Goal: Transaction & Acquisition: Purchase product/service

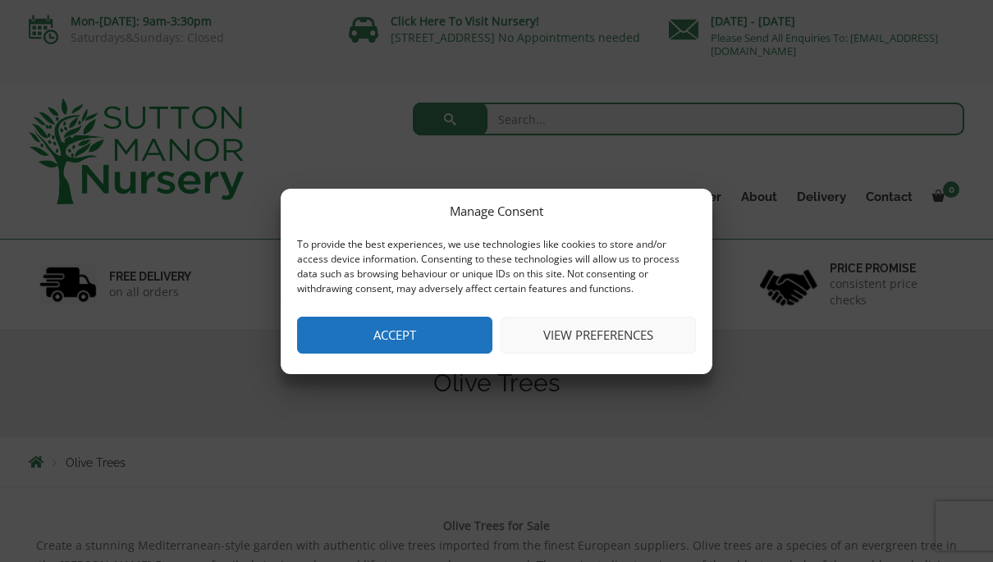
click at [470, 335] on button "Accept" at bounding box center [394, 335] width 195 height 37
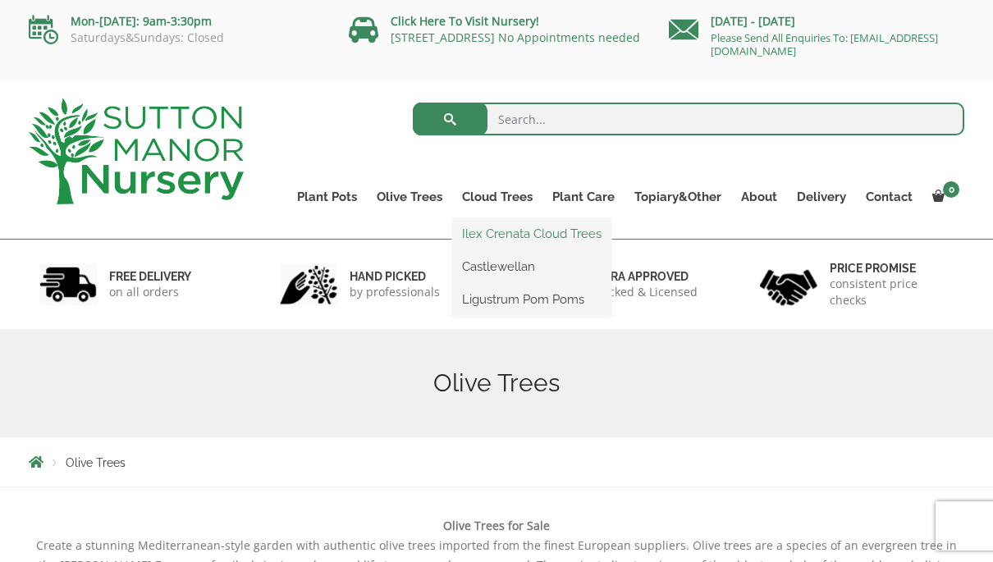
click at [591, 231] on link "Ilex Crenata Cloud Trees" at bounding box center [531, 234] width 159 height 25
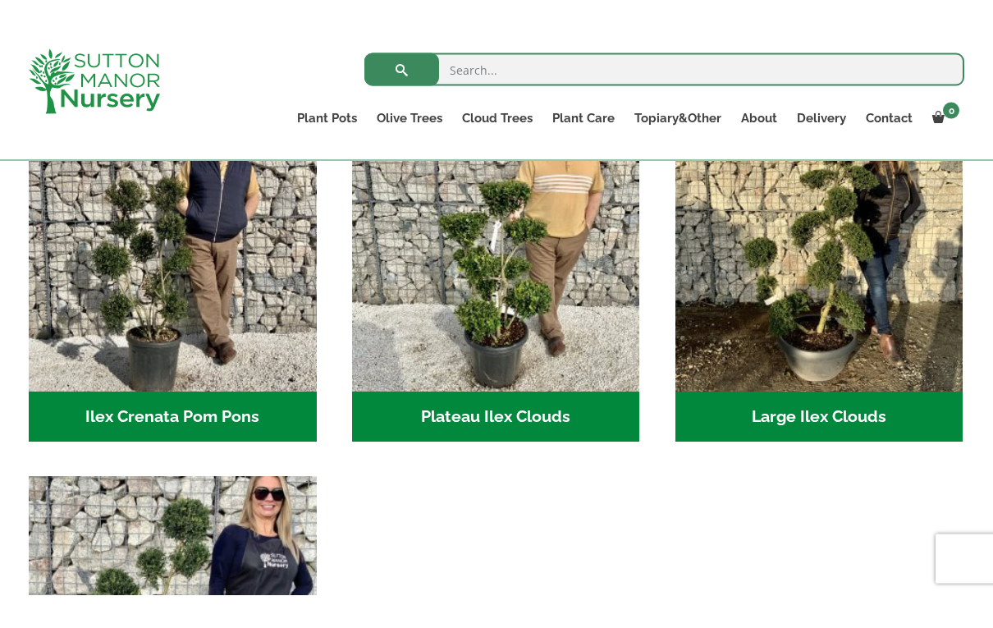
scroll to position [351, 0]
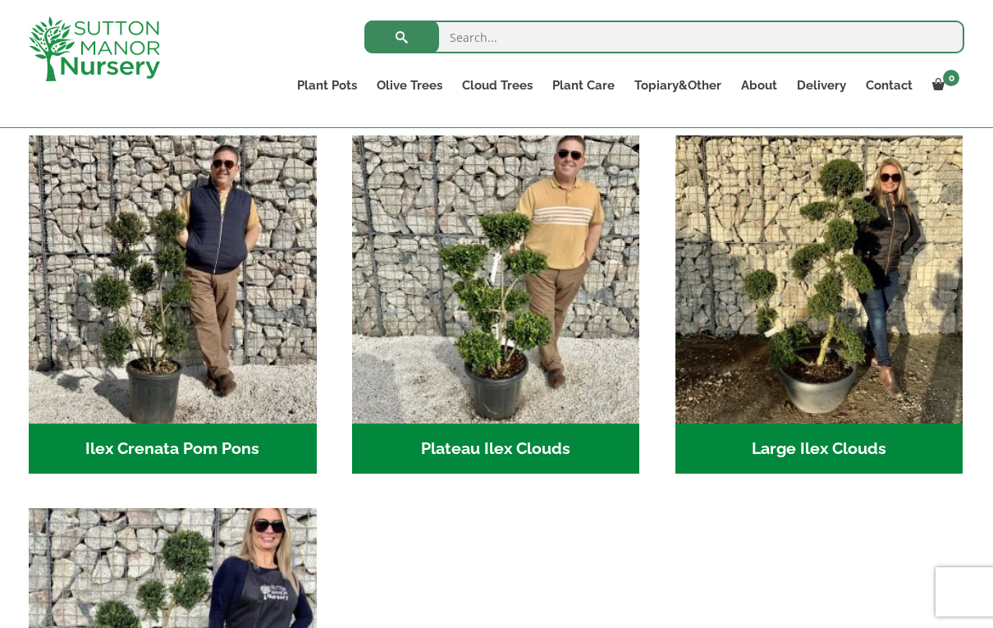
click at [557, 454] on h2 "Plateau Ilex Clouds (6)" at bounding box center [496, 449] width 288 height 51
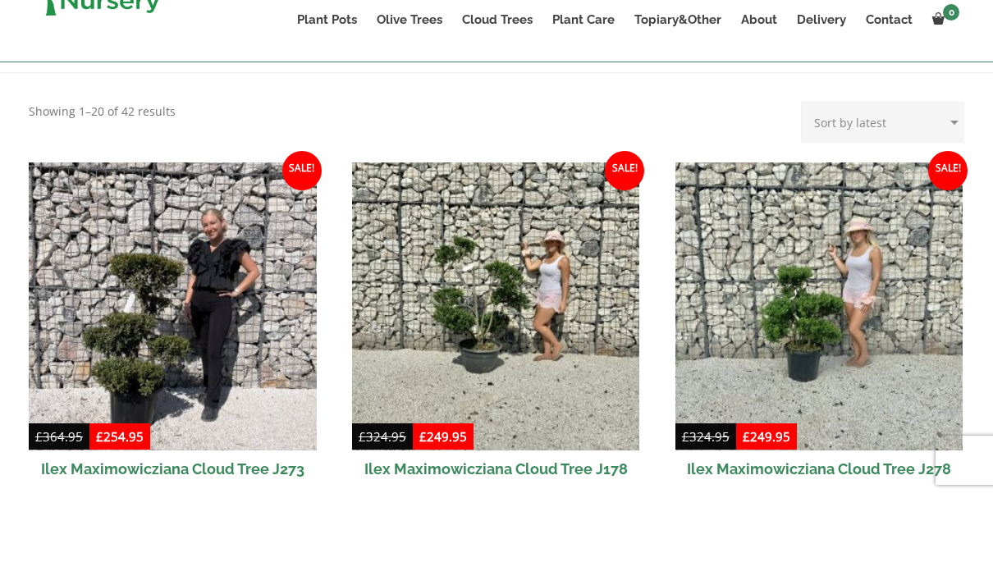
scroll to position [385, 0]
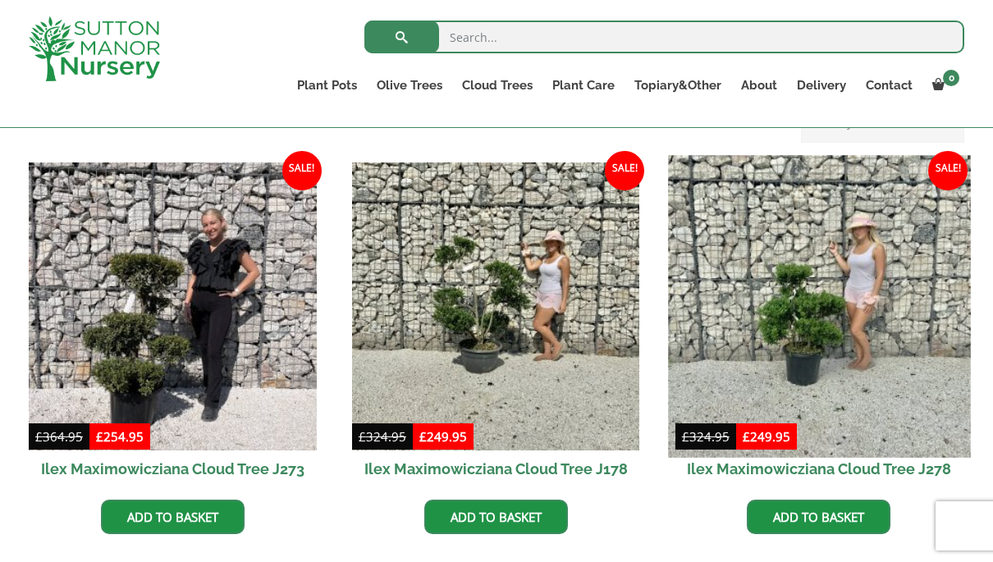
click at [871, 323] on img at bounding box center [819, 306] width 302 height 302
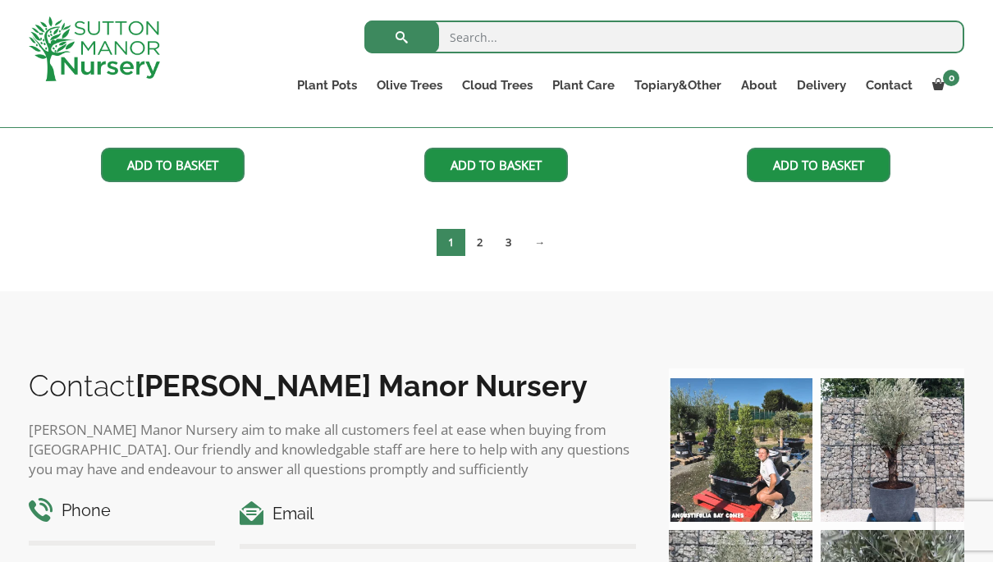
scroll to position [716, 0]
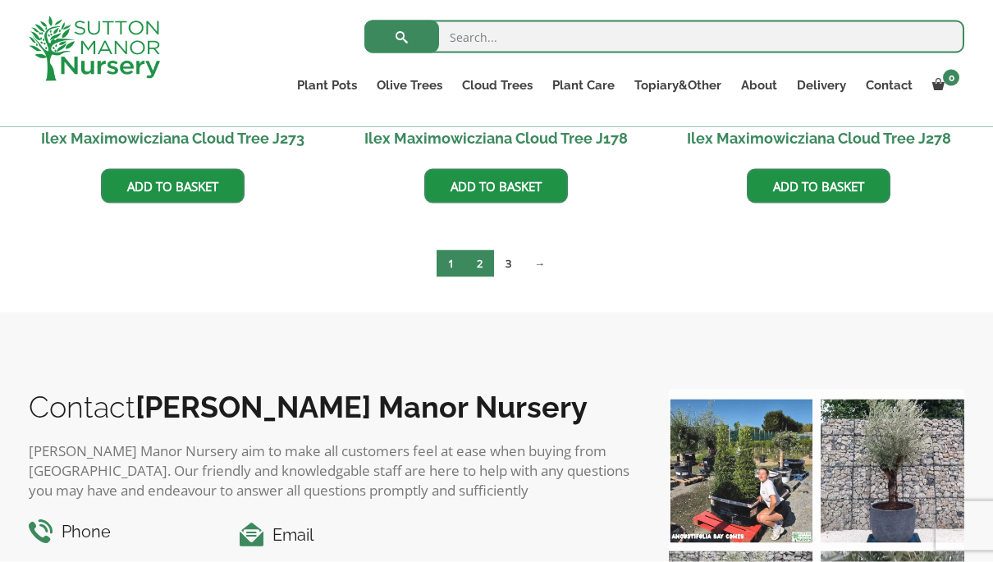
click at [473, 266] on link "2" at bounding box center [479, 263] width 29 height 27
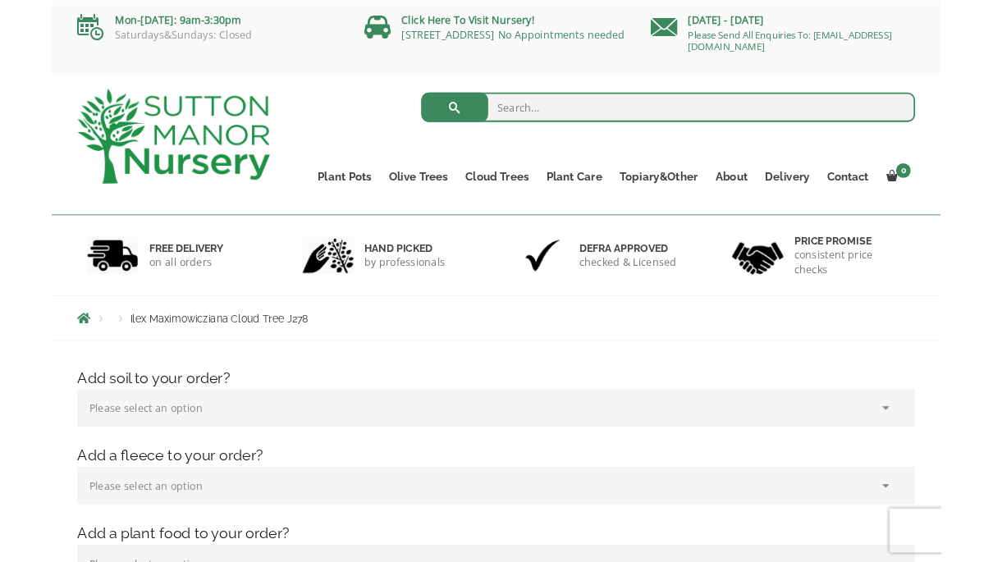
scroll to position [66, 0]
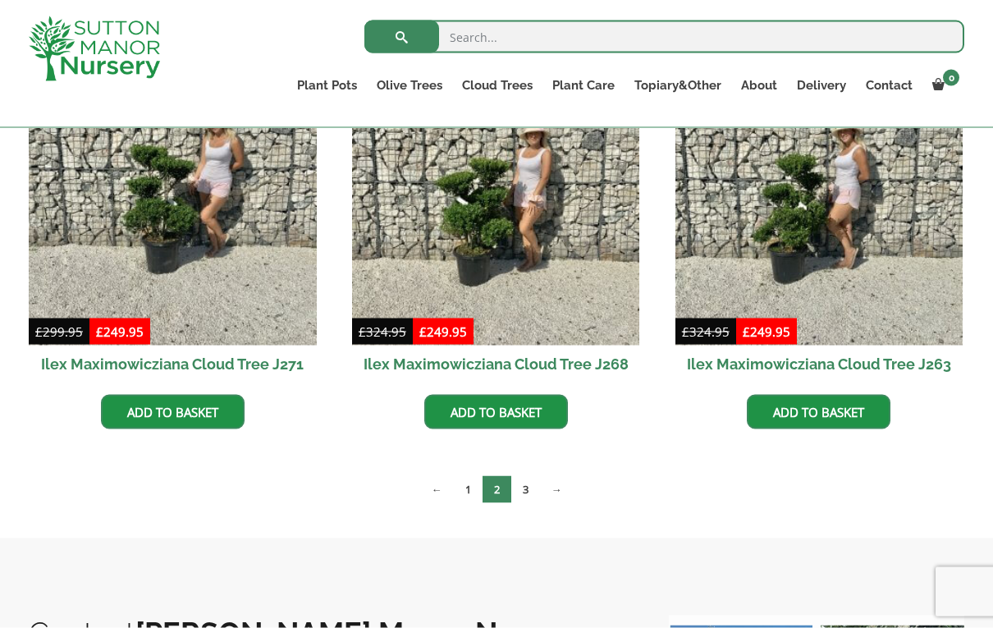
scroll to position [497, 0]
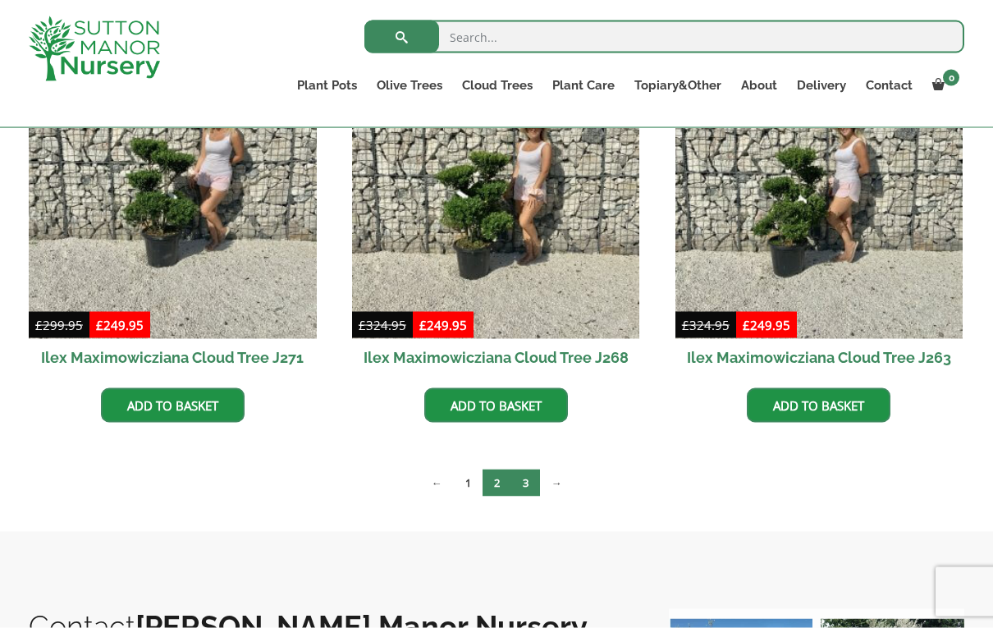
click at [528, 479] on link "3" at bounding box center [525, 483] width 29 height 27
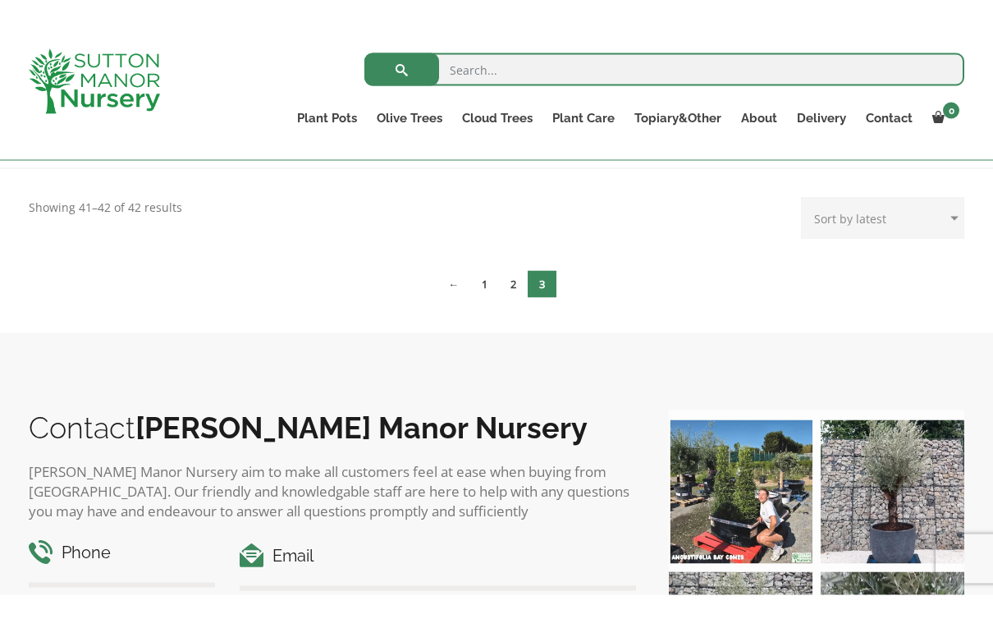
scroll to position [257, 0]
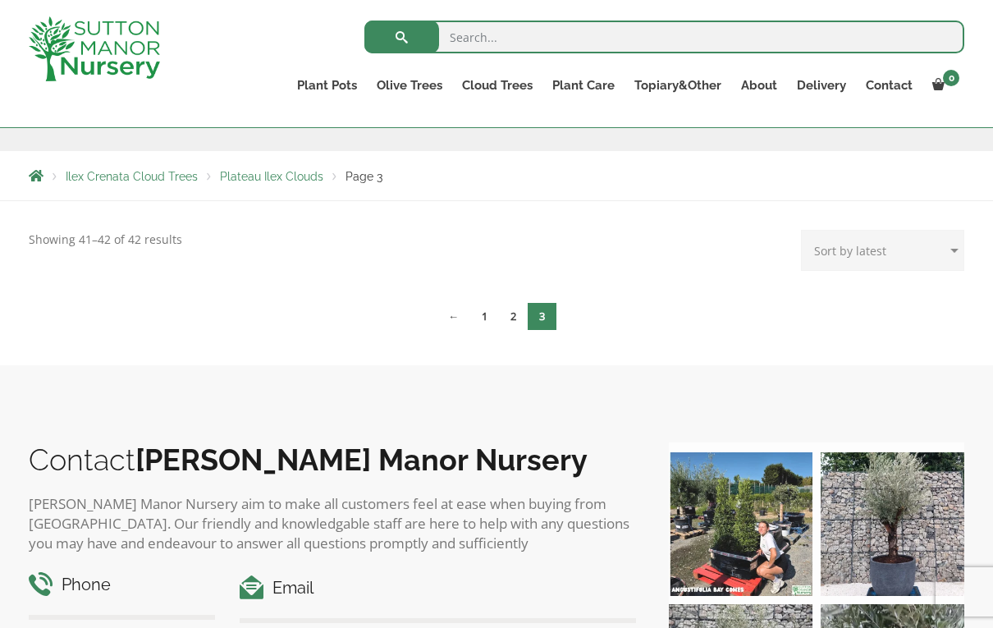
click at [750, 532] on img at bounding box center [741, 524] width 144 height 144
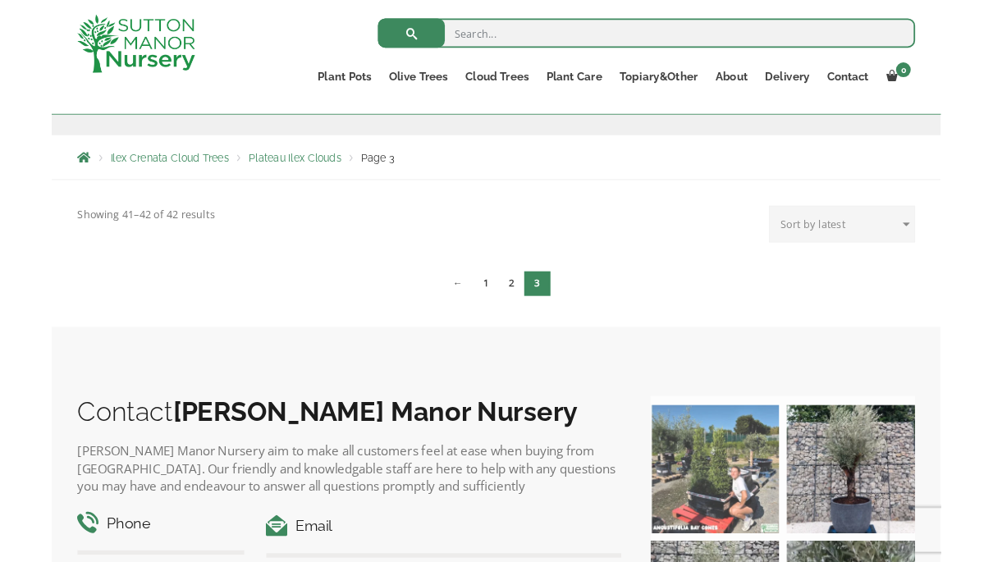
scroll to position [323, 0]
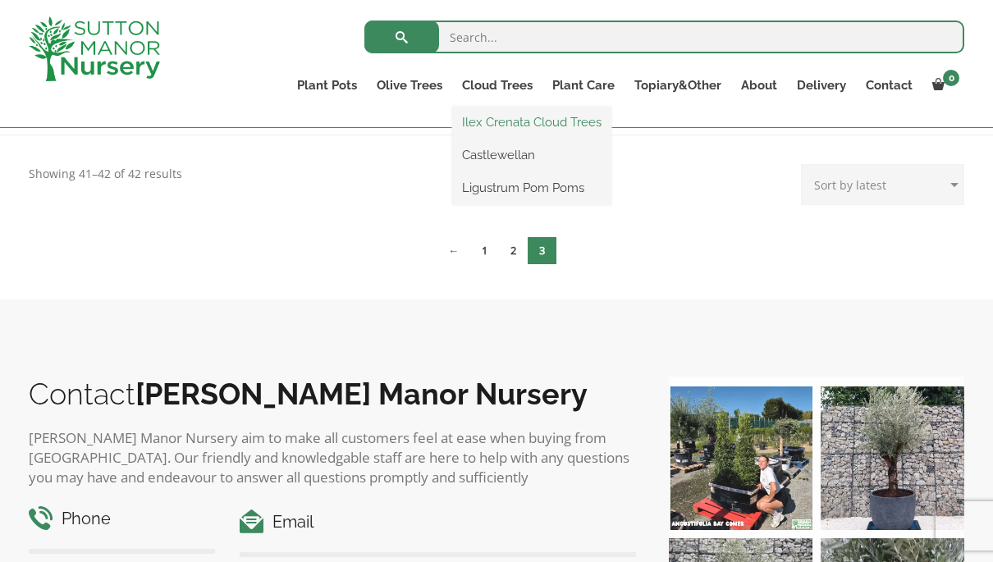
click at [564, 124] on link "Ilex Crenata Cloud Trees" at bounding box center [531, 122] width 159 height 25
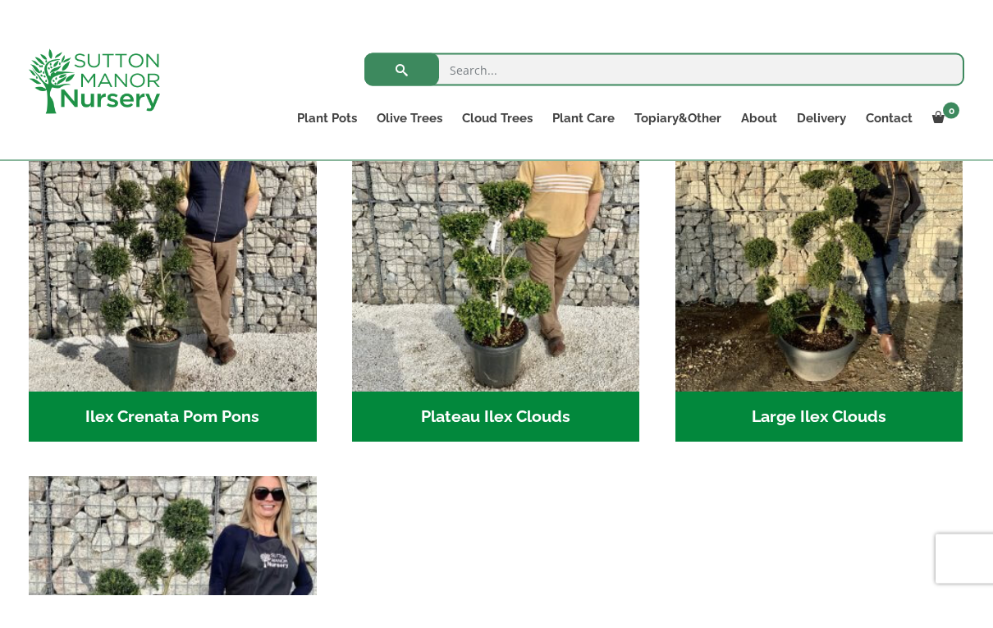
scroll to position [350, 0]
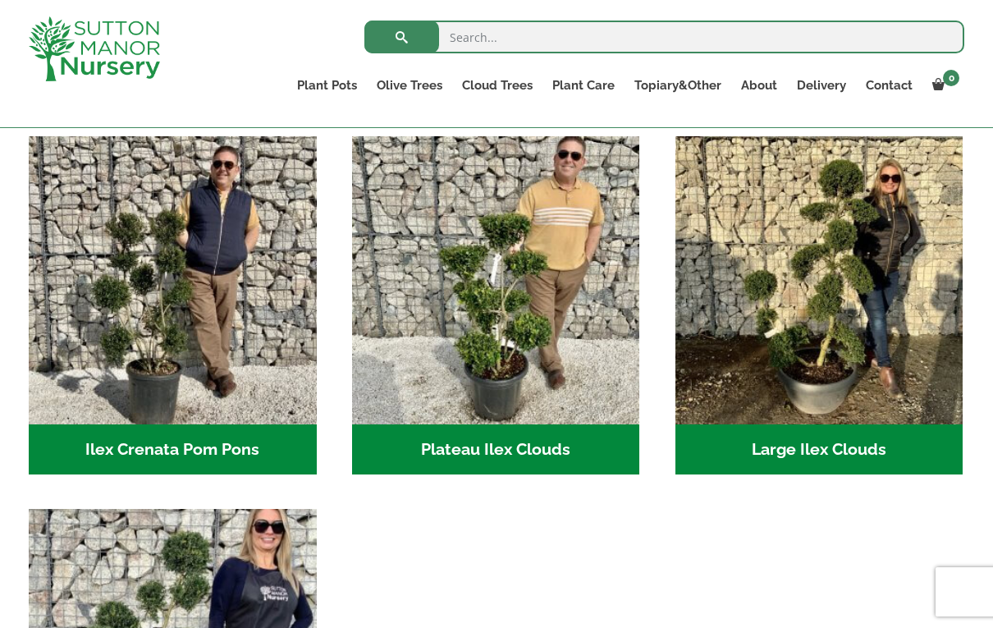
click at [859, 441] on h2 "Large Ilex Clouds (32)" at bounding box center [820, 449] width 288 height 51
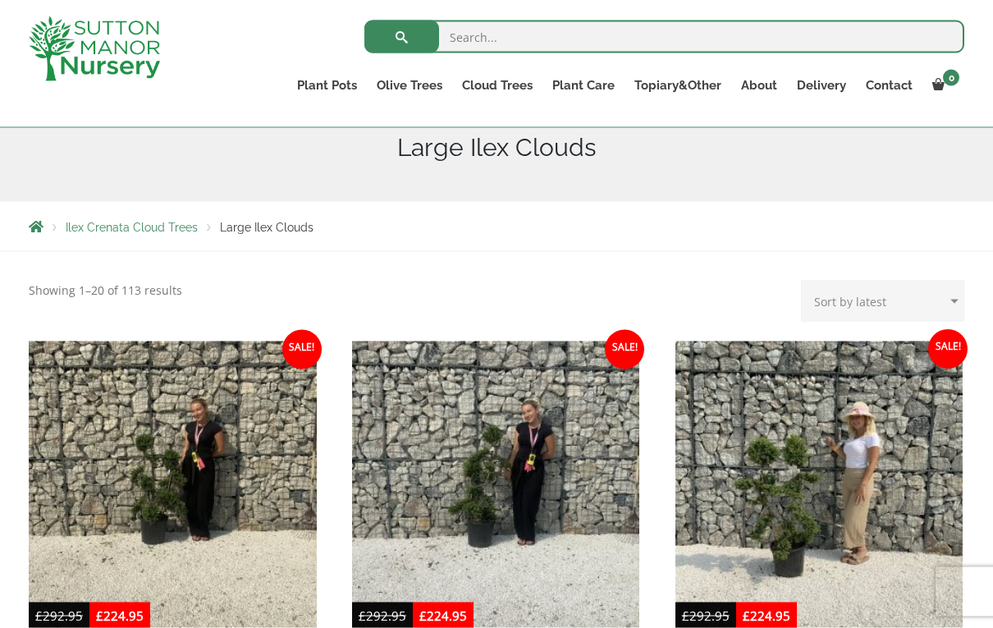
scroll to position [207, 0]
click at [941, 292] on select "Sort by popularity Sort by latest Sort by price: low to high Sort by price: hig…" at bounding box center [882, 300] width 163 height 41
select select "price-desc"
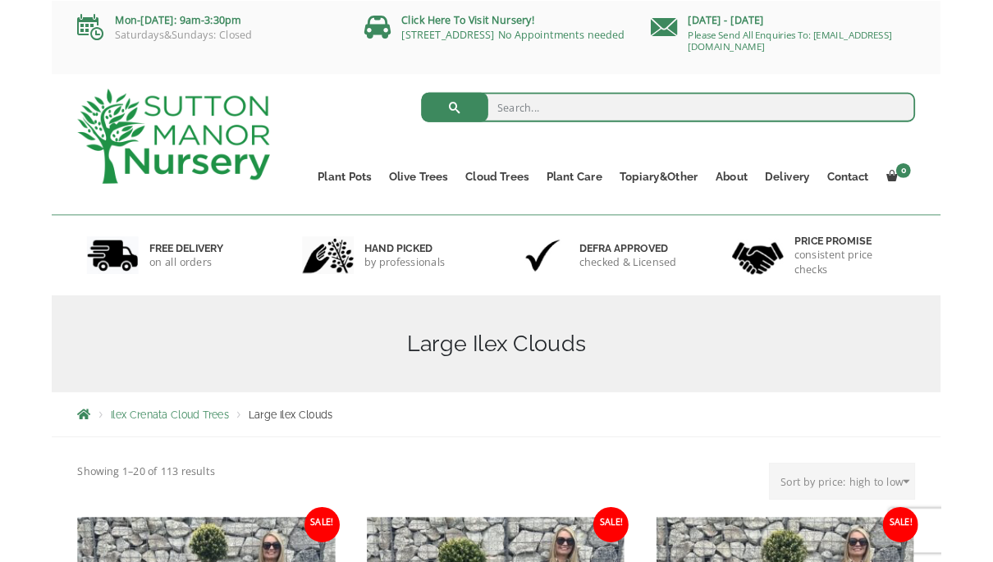
scroll to position [66, 0]
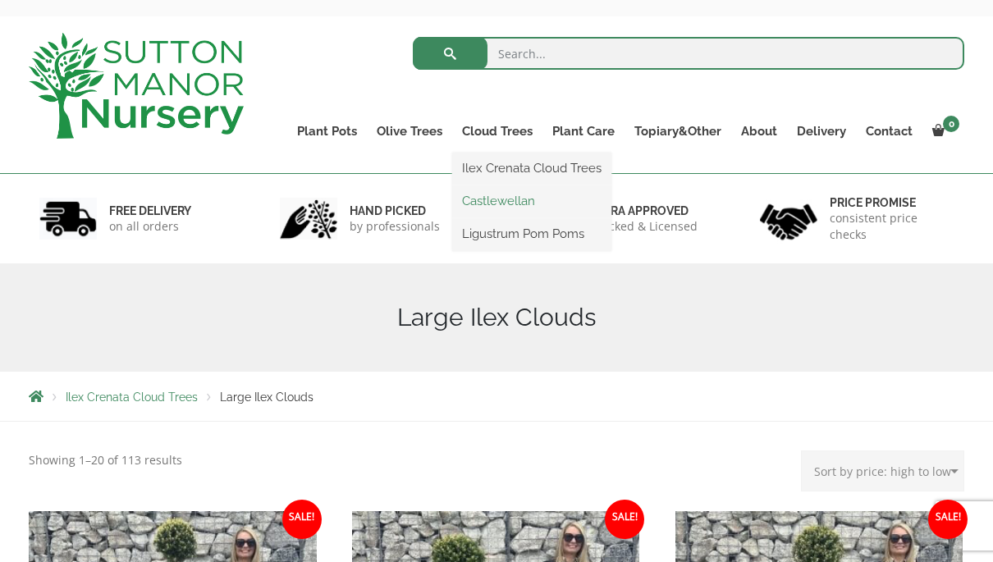
click at [543, 193] on link "Castlewellan" at bounding box center [531, 201] width 159 height 25
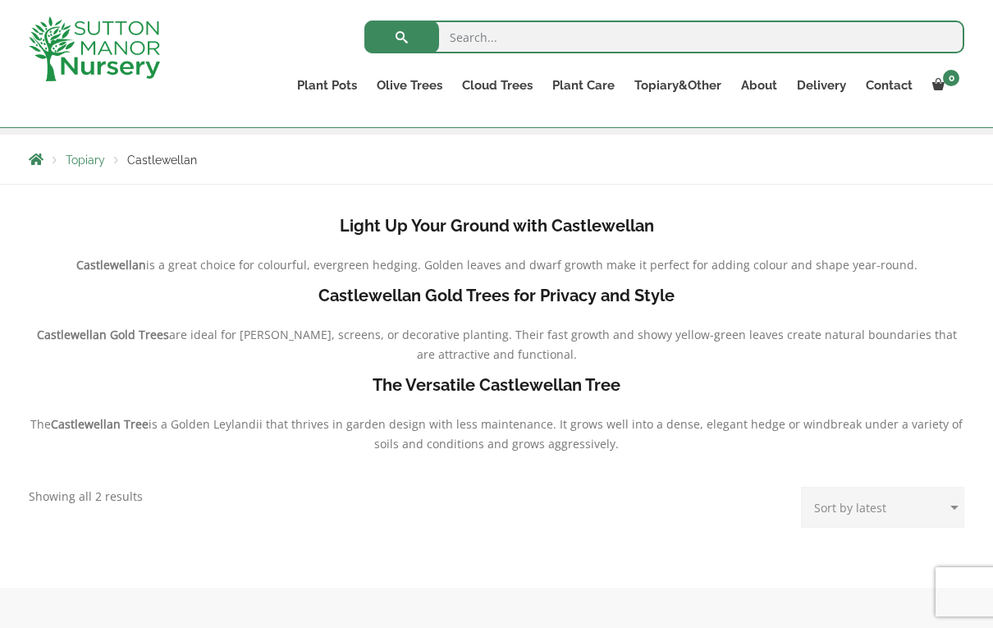
scroll to position [289, 0]
click at [929, 499] on select "Sort by popularity Sort by latest Sort by price: low to high Sort by price: hig…" at bounding box center [882, 506] width 163 height 41
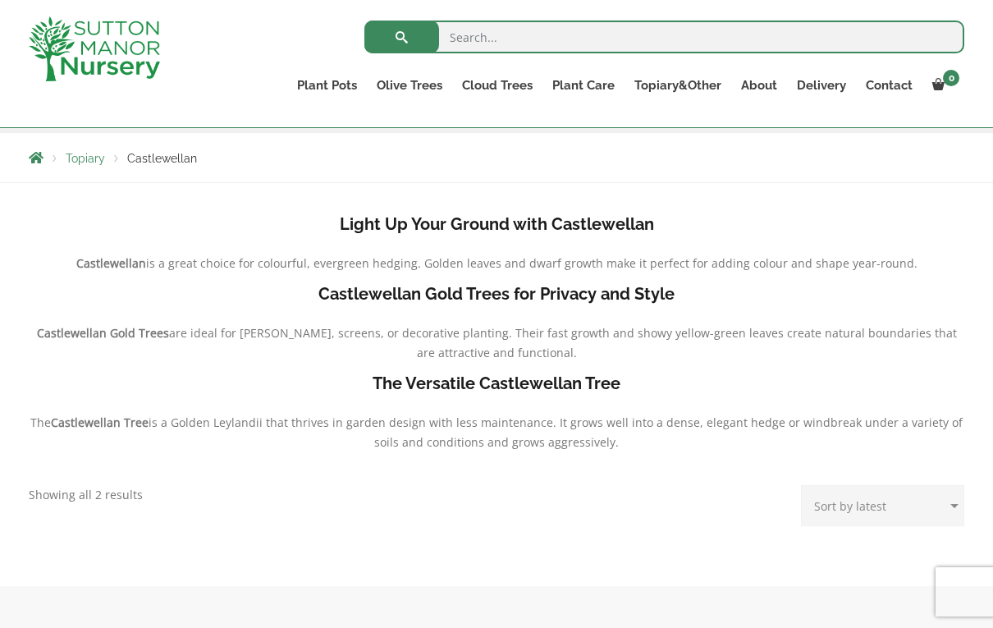
select select "price-desc"
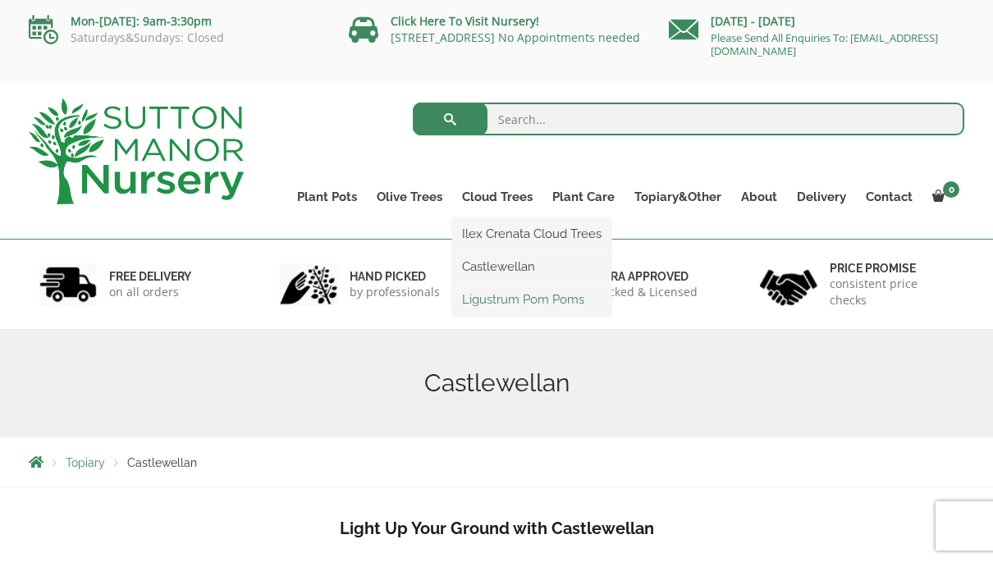
click at [566, 307] on link "Ligustrum Pom Poms" at bounding box center [531, 299] width 159 height 25
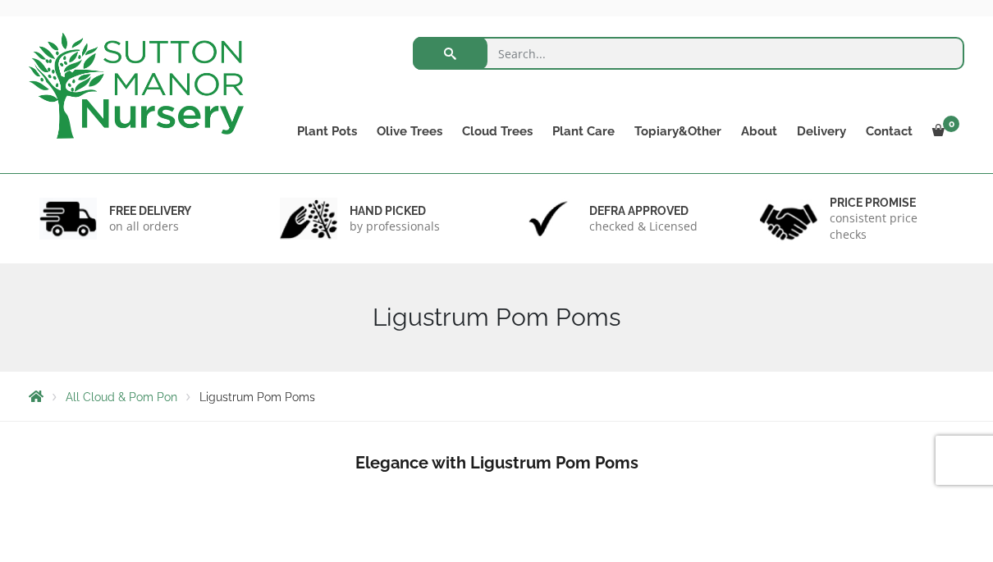
scroll to position [66, 0]
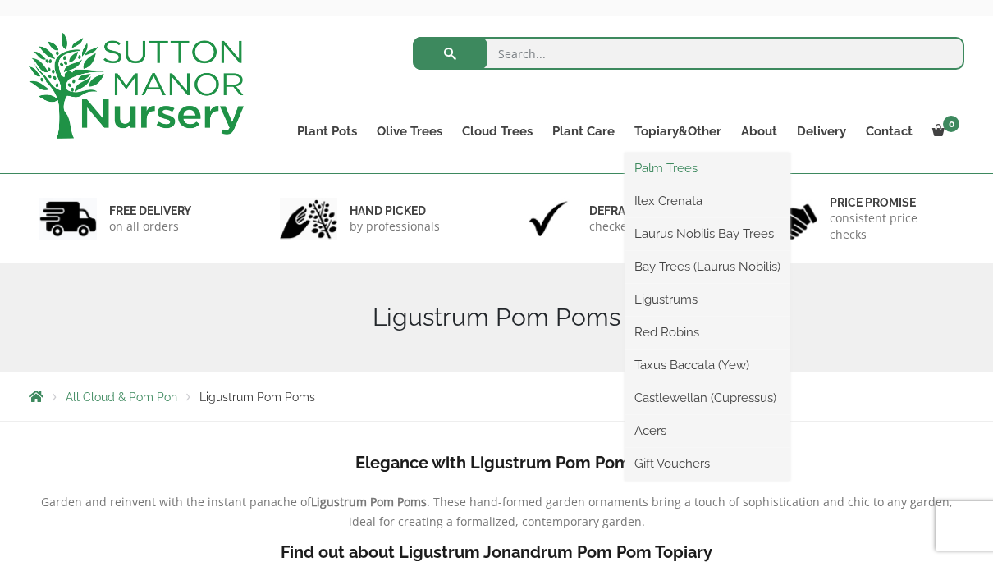
click at [702, 169] on link "Palm Trees" at bounding box center [708, 168] width 166 height 25
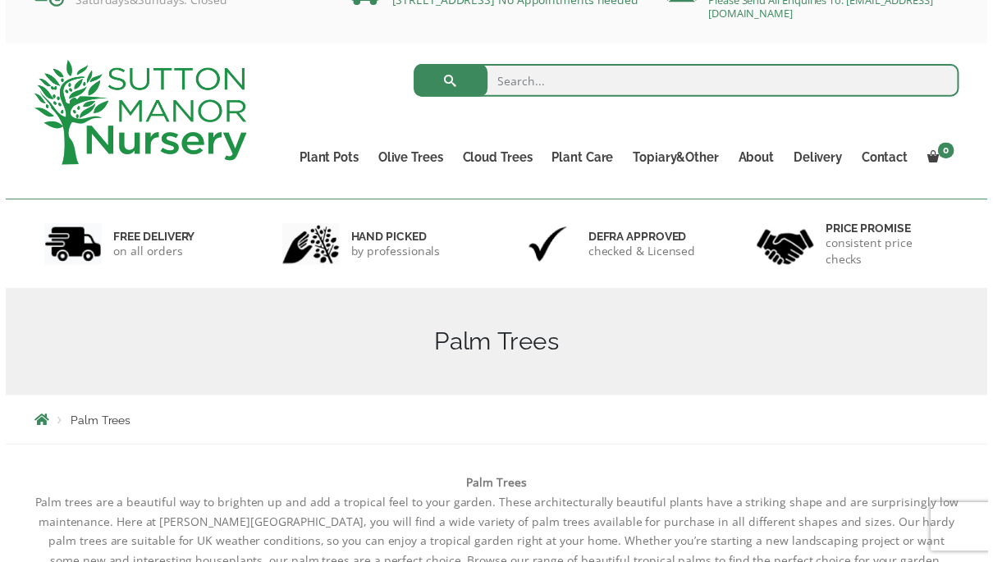
scroll to position [39, 0]
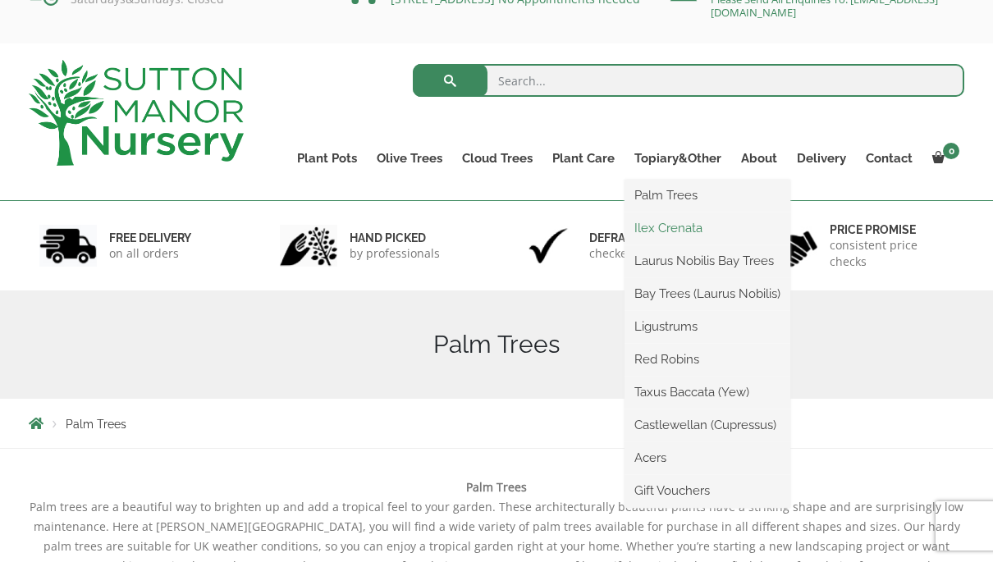
click at [712, 220] on link "Ilex Crenata" at bounding box center [708, 228] width 166 height 25
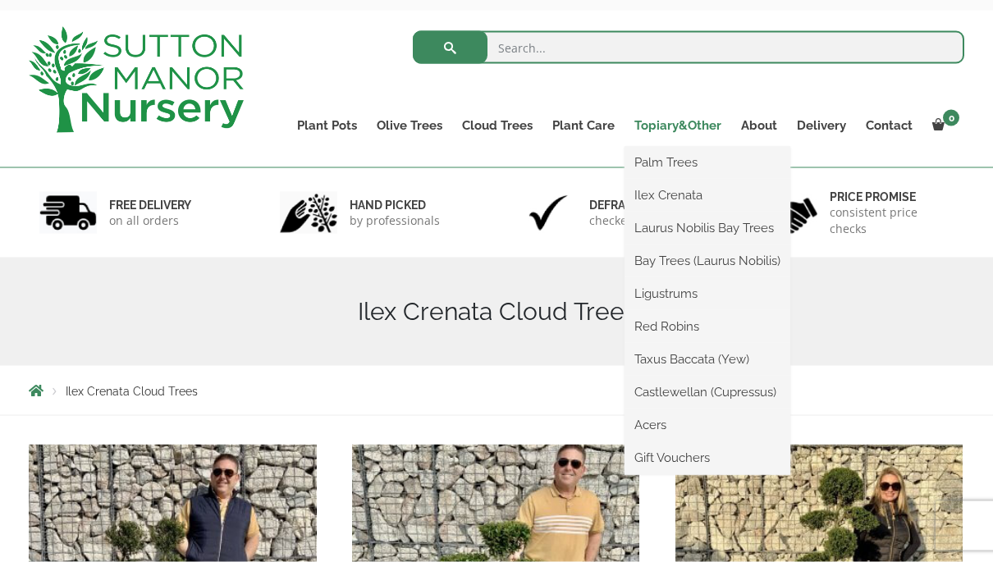
scroll to position [72, 0]
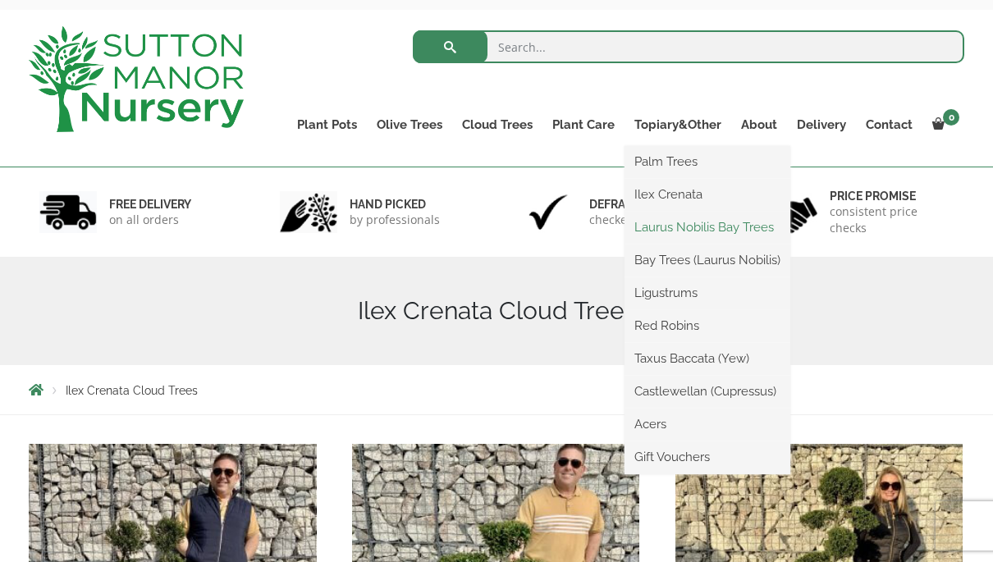
click at [760, 223] on link "Laurus Nobilis Bay Trees" at bounding box center [708, 227] width 166 height 25
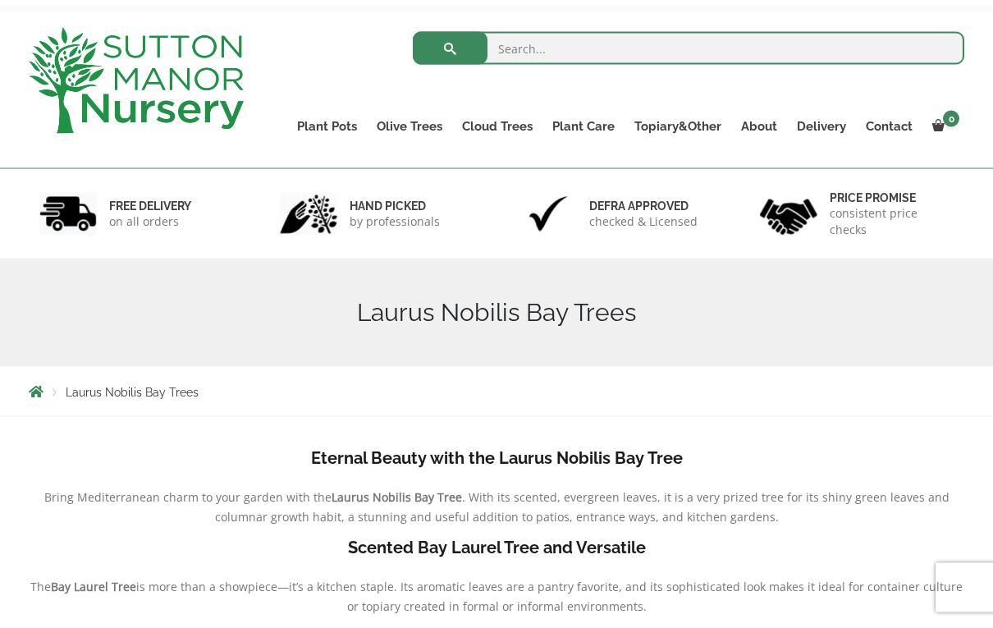
scroll to position [67, 0]
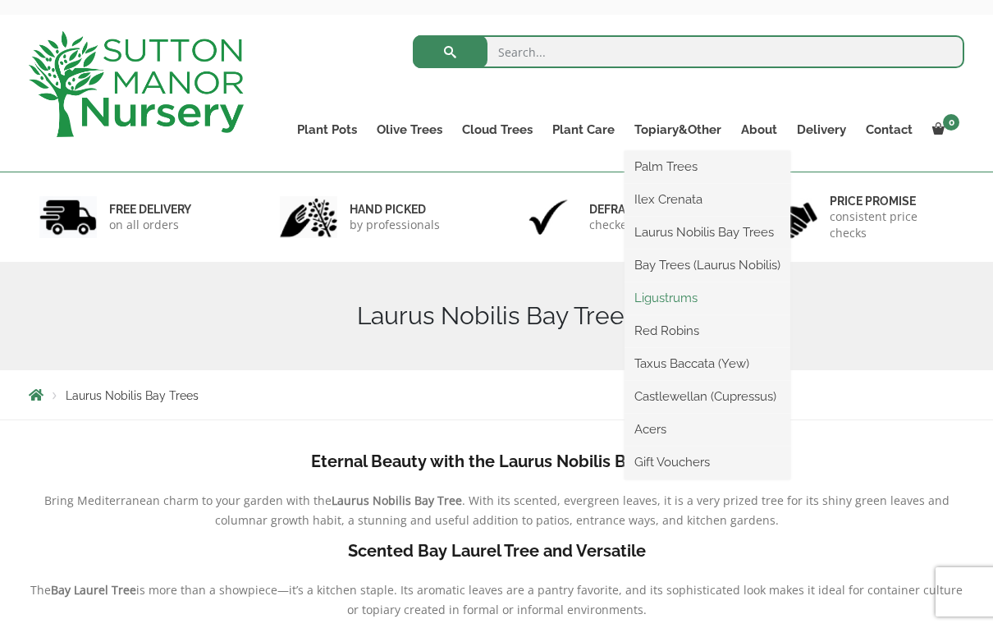
click at [713, 295] on link "Ligustrums" at bounding box center [708, 298] width 166 height 25
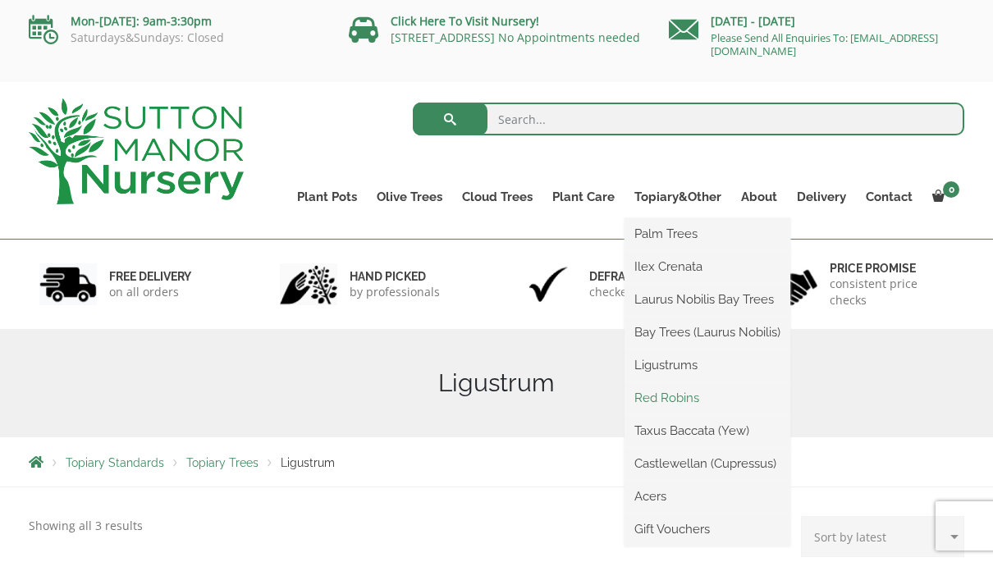
click at [689, 392] on link "Red Robins" at bounding box center [708, 398] width 166 height 25
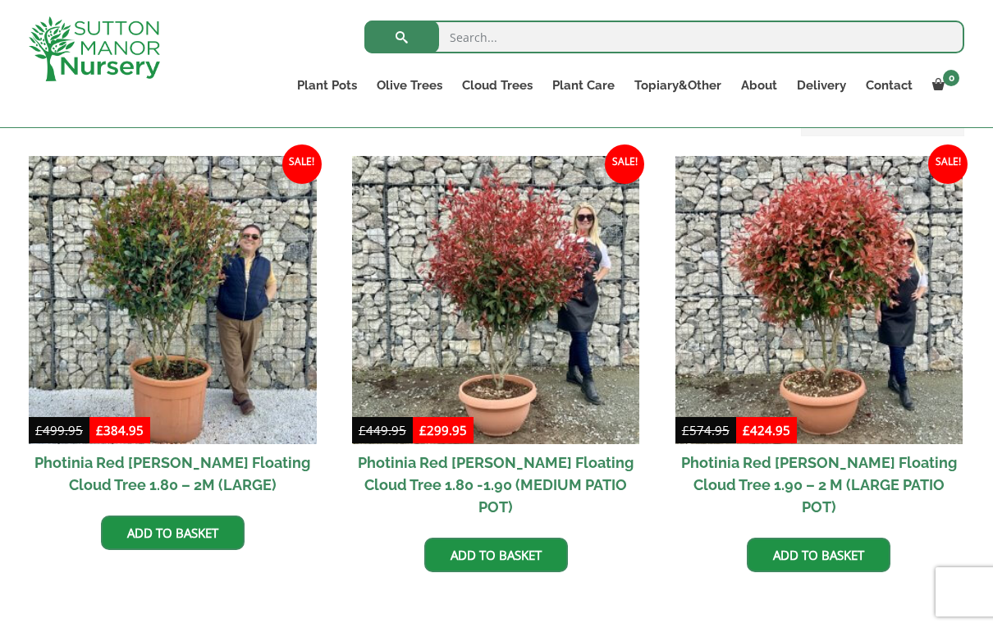
scroll to position [689, 0]
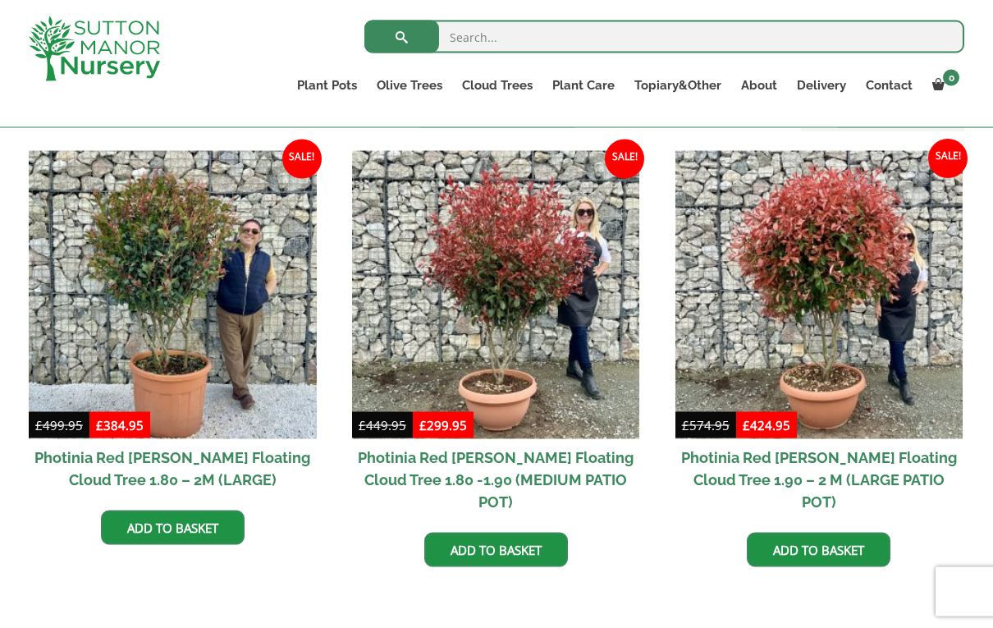
click at [881, 468] on h2 "Photinia Red Robin Floating Cloud Tree 1.90 – 2 M (LARGE PATIO POT)" at bounding box center [820, 479] width 288 height 81
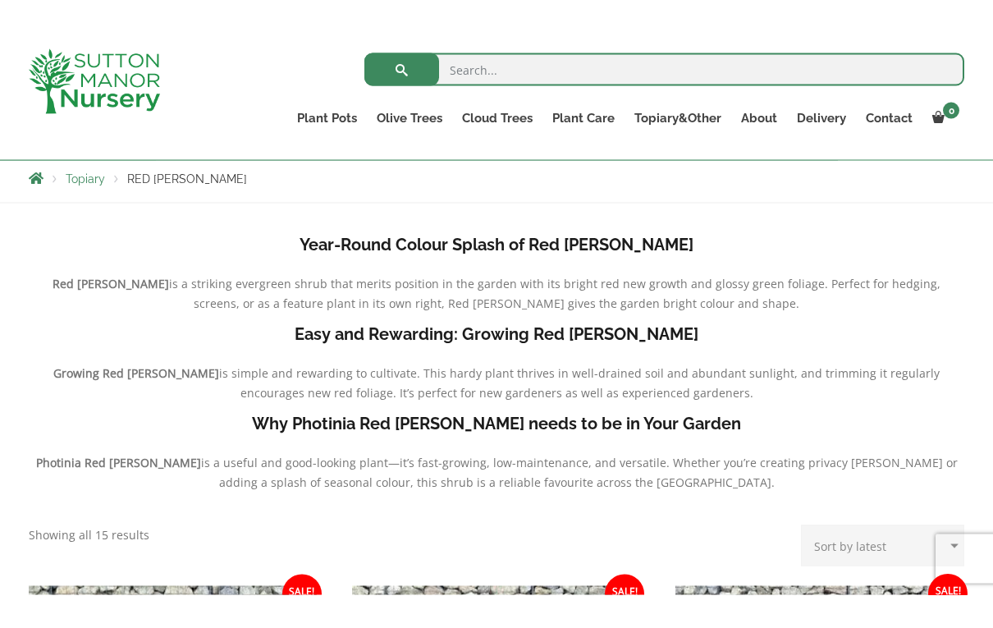
scroll to position [222, 0]
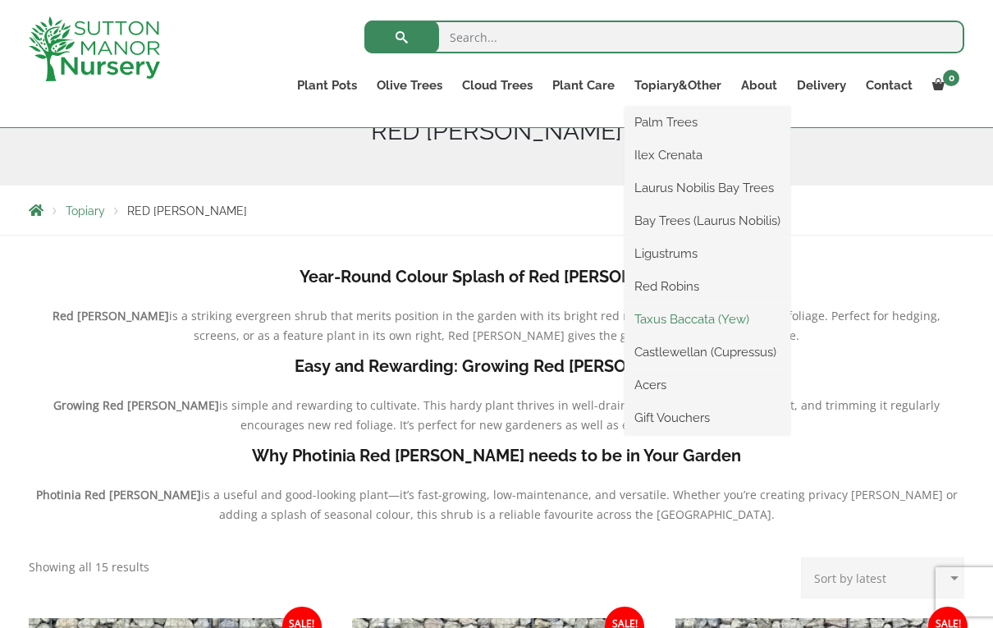
click at [735, 313] on link "Taxus Baccata (Yew)" at bounding box center [708, 319] width 166 height 25
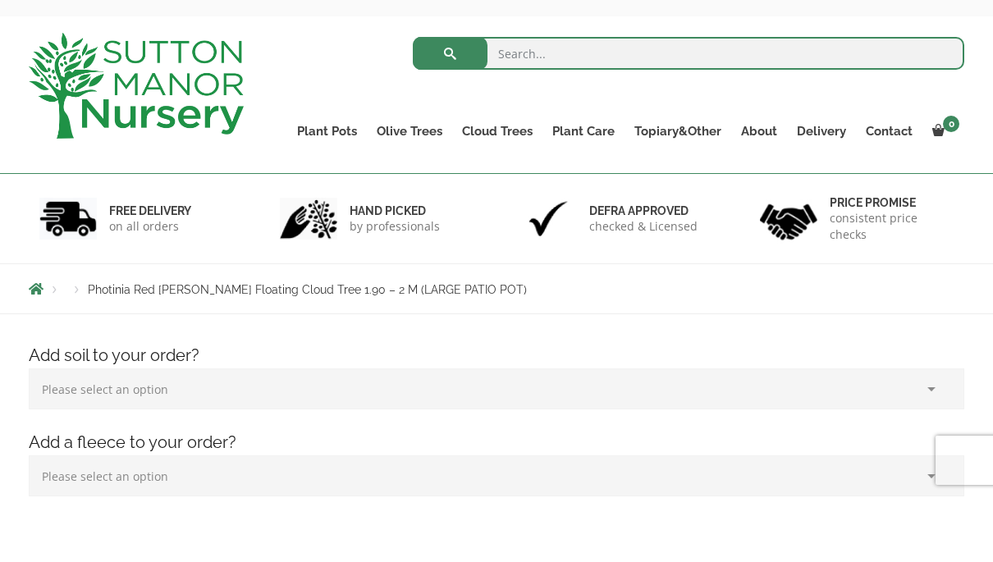
scroll to position [66, 0]
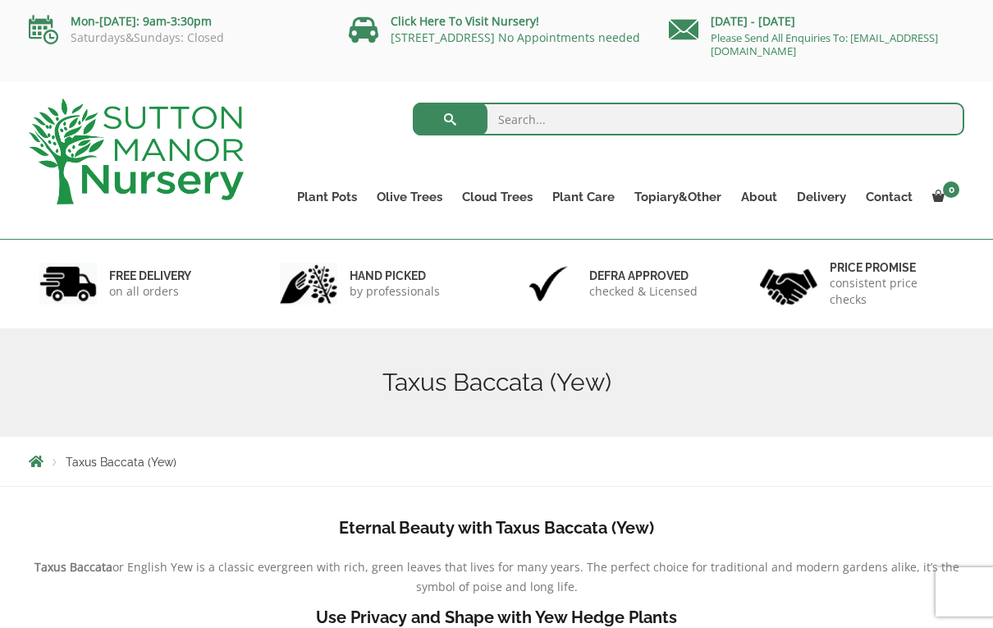
click at [735, 167] on ul "Plant Pots Resin Bonded Pots The Amalfi Pots The Milan Pots The Capri Pots The …" at bounding box center [625, 185] width 677 height 75
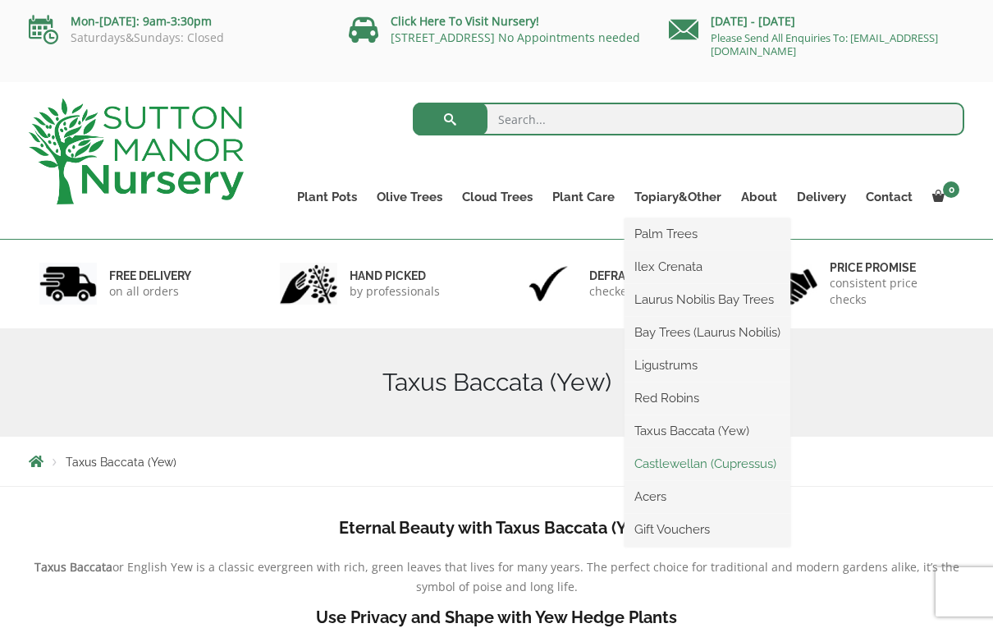
click at [761, 461] on link "Castlewellan (Cupressus)" at bounding box center [708, 463] width 166 height 25
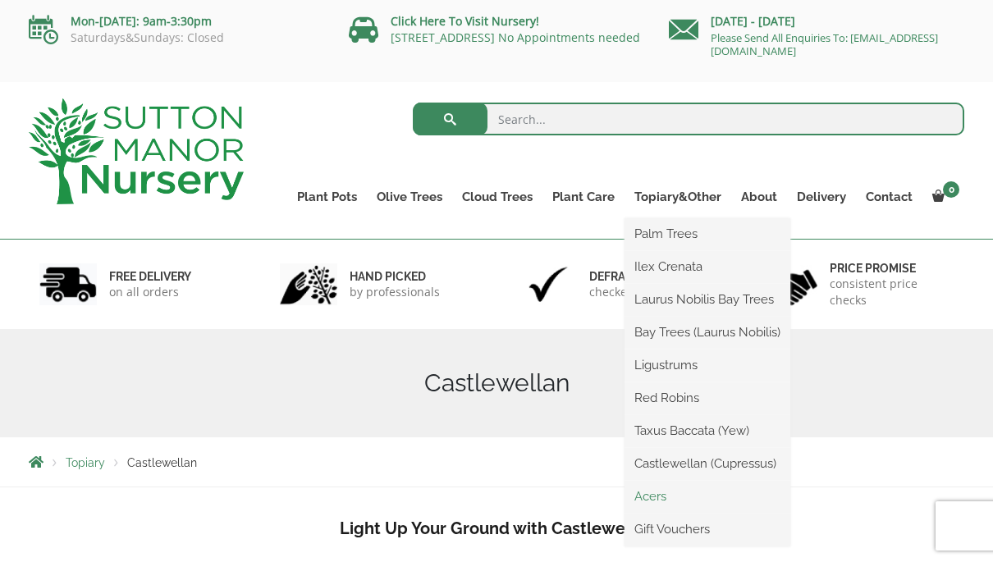
click at [678, 495] on link "Acers" at bounding box center [708, 496] width 166 height 25
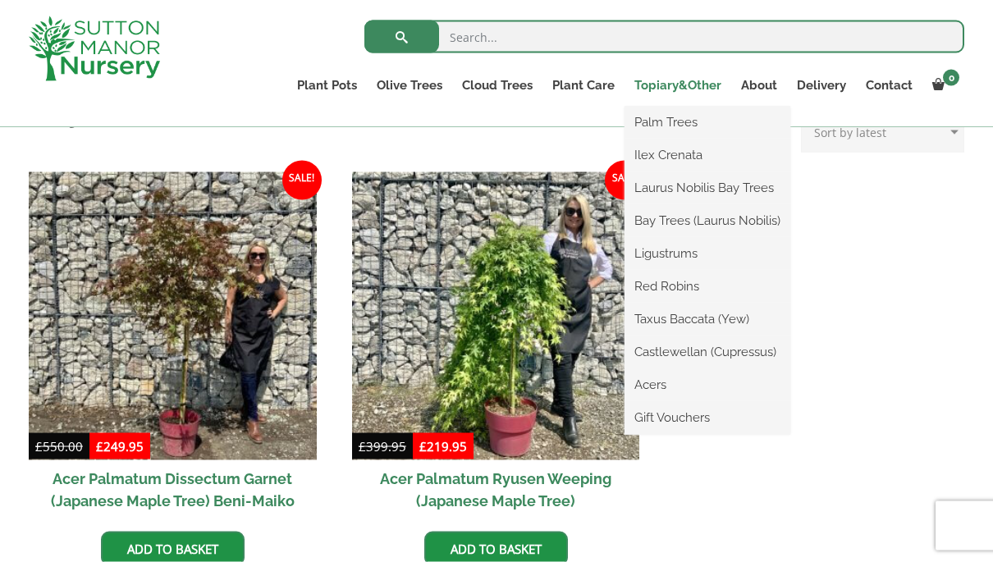
scroll to position [440, 0]
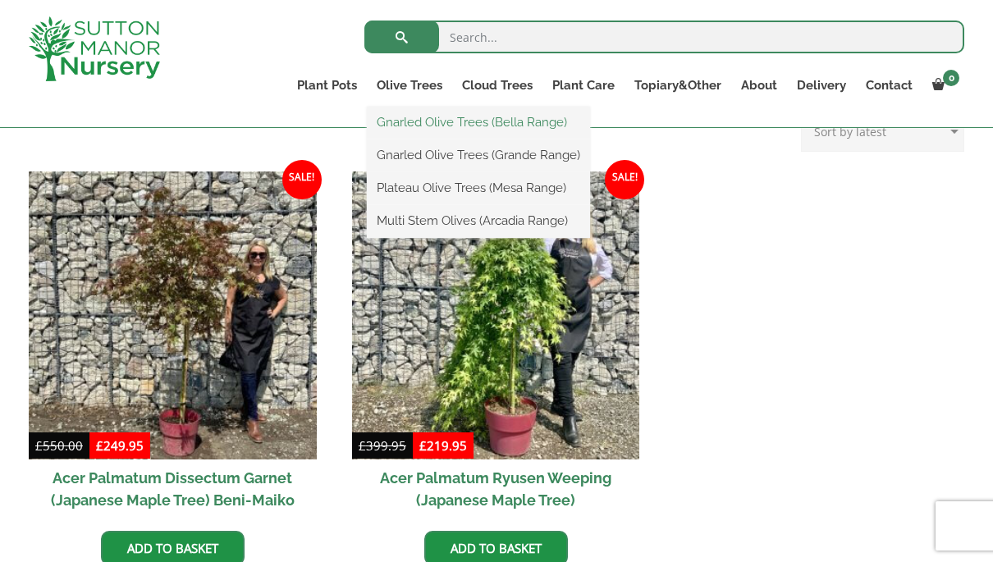
click at [539, 130] on link "Gnarled Olive Trees (Bella Range)" at bounding box center [478, 122] width 223 height 25
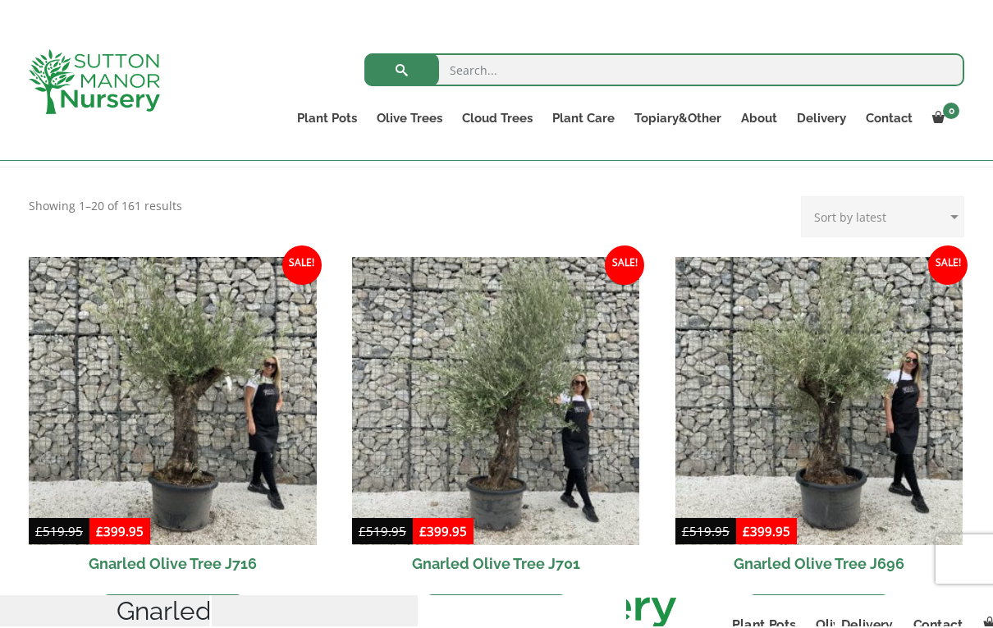
scroll to position [263, 0]
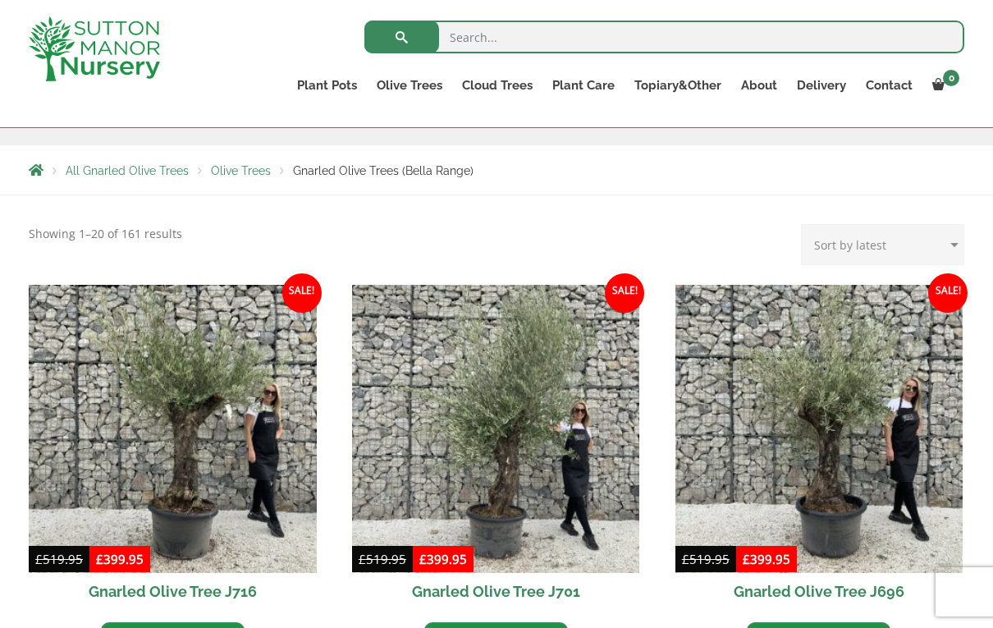
click at [941, 249] on select "Sort by popularity Sort by latest Sort by price: low to high Sort by price: hig…" at bounding box center [882, 244] width 163 height 41
select select "price-desc"
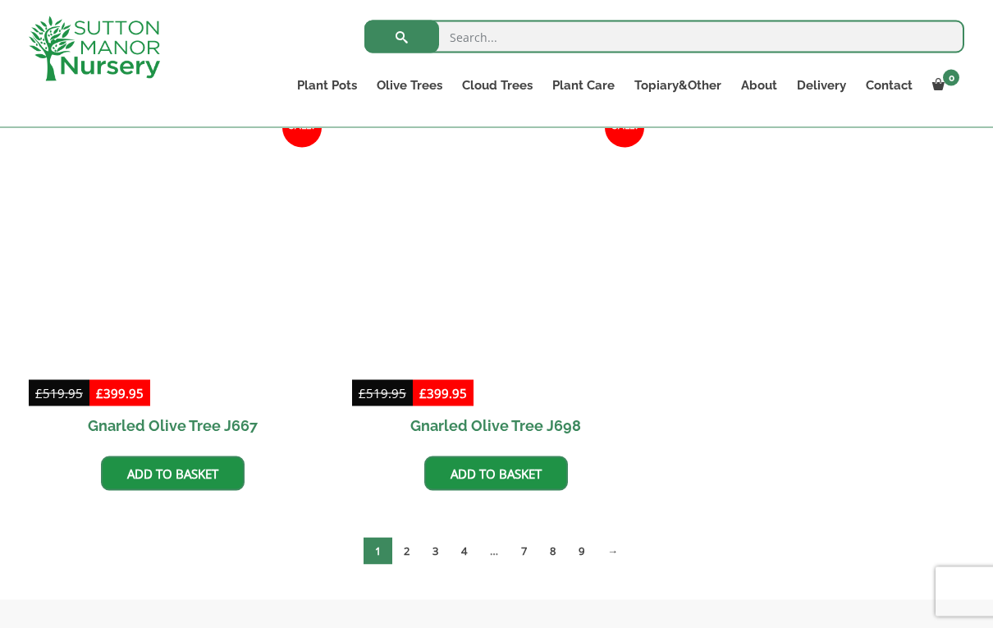
scroll to position [835, 0]
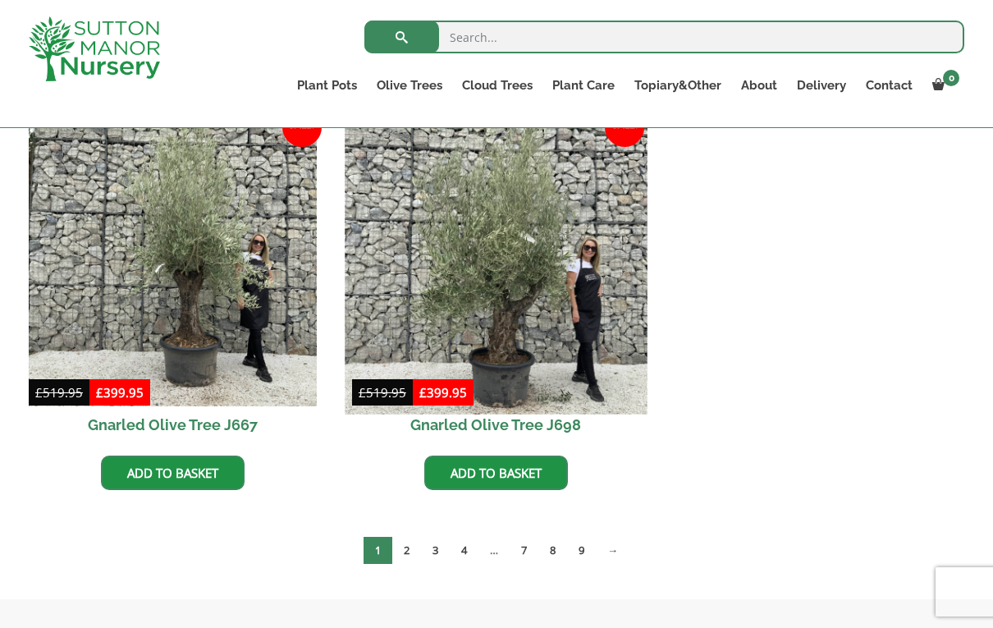
click at [552, 318] on img at bounding box center [496, 263] width 302 height 302
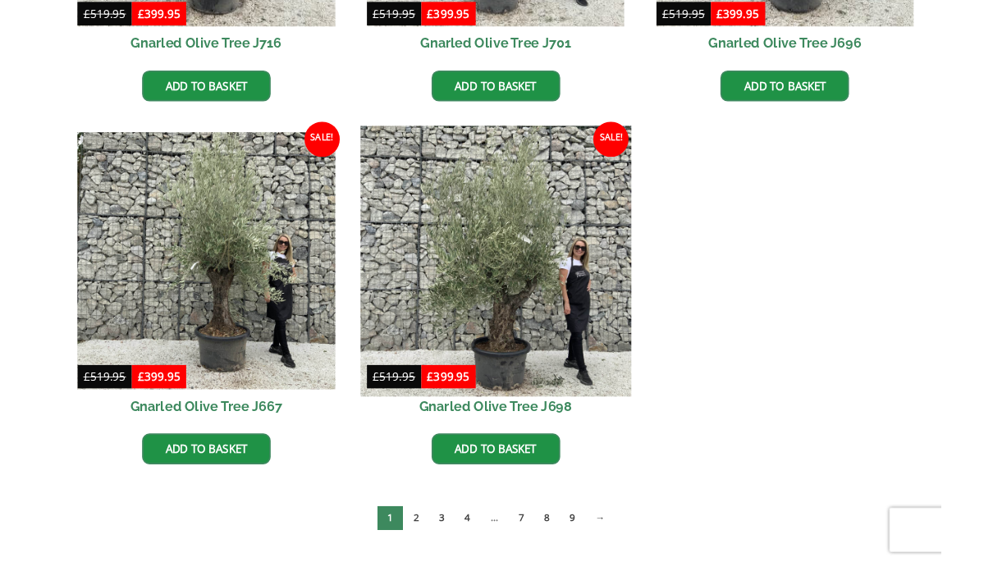
scroll to position [900, 0]
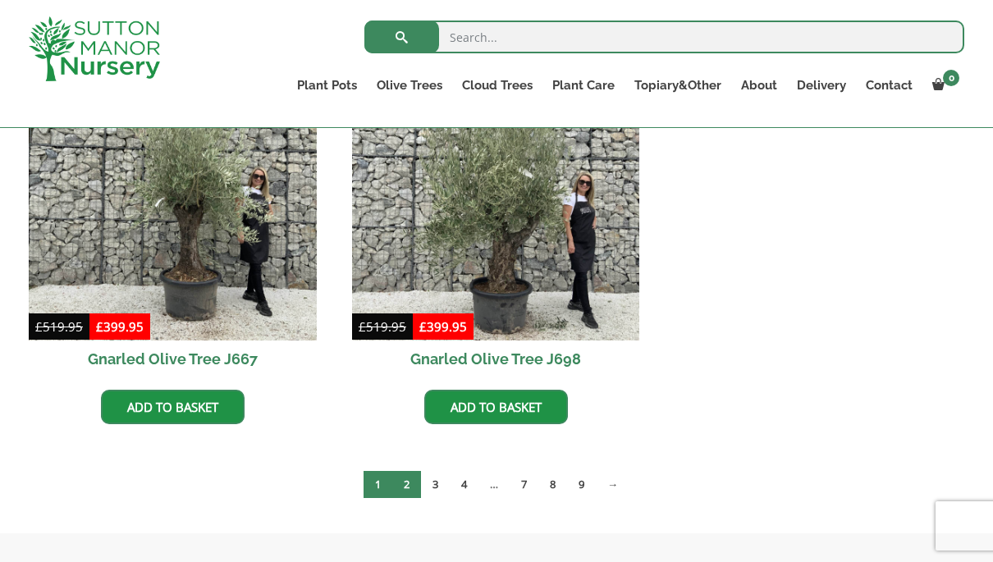
click at [405, 481] on link "2" at bounding box center [406, 484] width 29 height 27
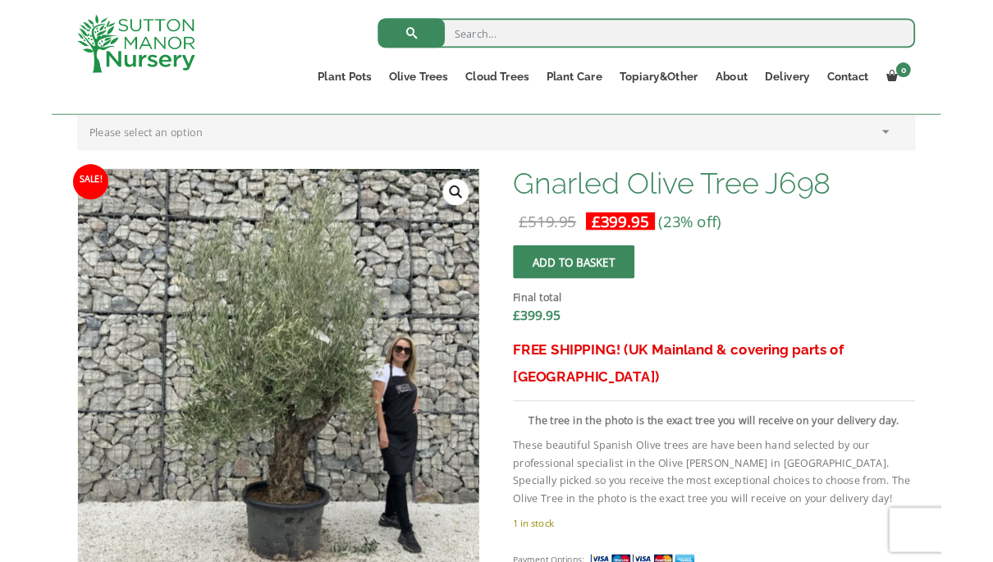
scroll to position [517, 0]
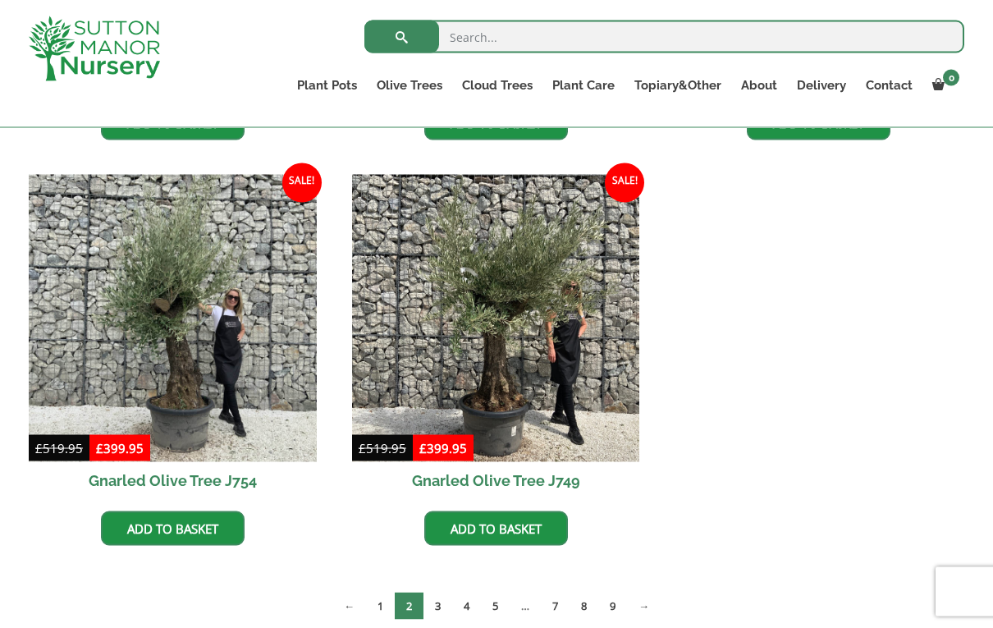
scroll to position [781, 0]
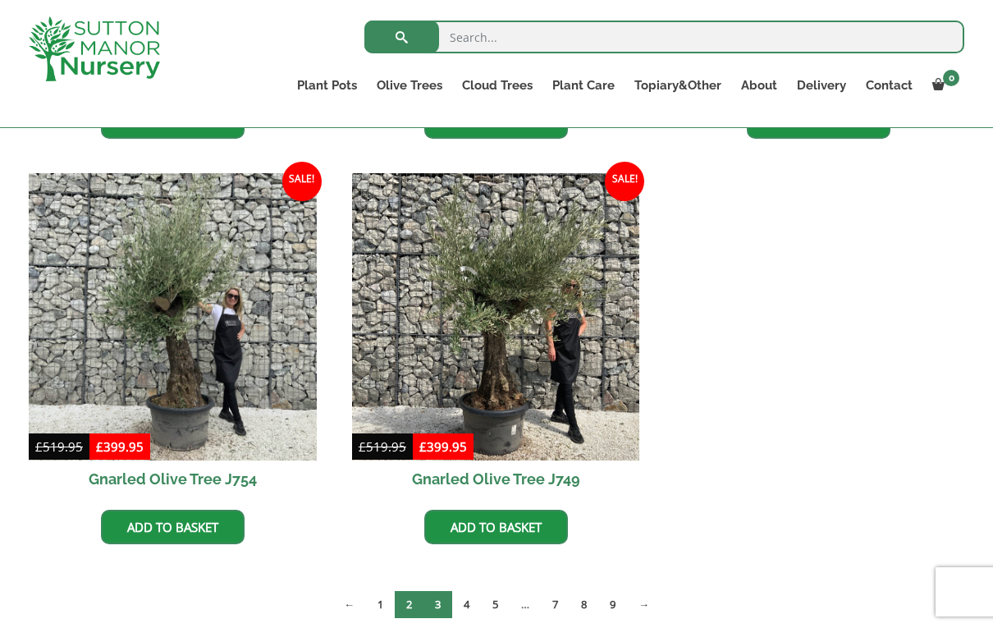
click at [438, 561] on link "3" at bounding box center [438, 604] width 29 height 27
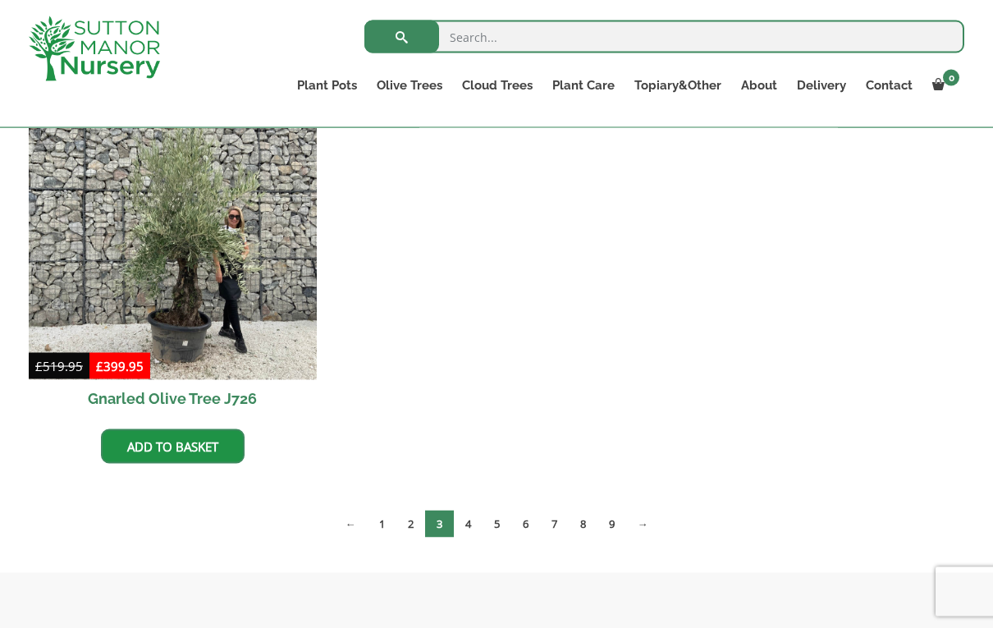
scroll to position [1268, 0]
click at [465, 523] on link "4" at bounding box center [468, 523] width 29 height 27
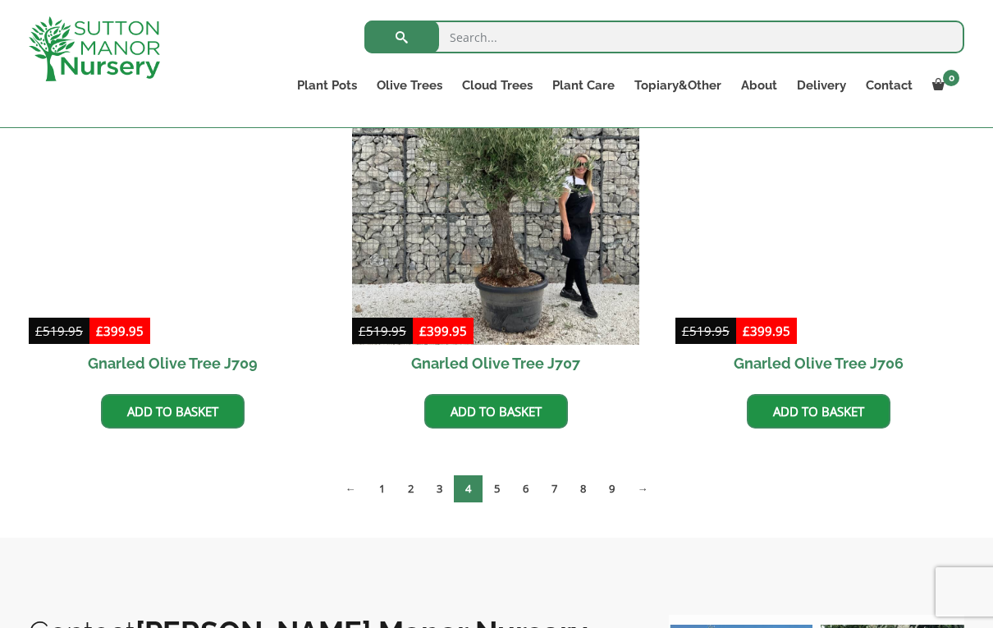
scroll to position [1303, 0]
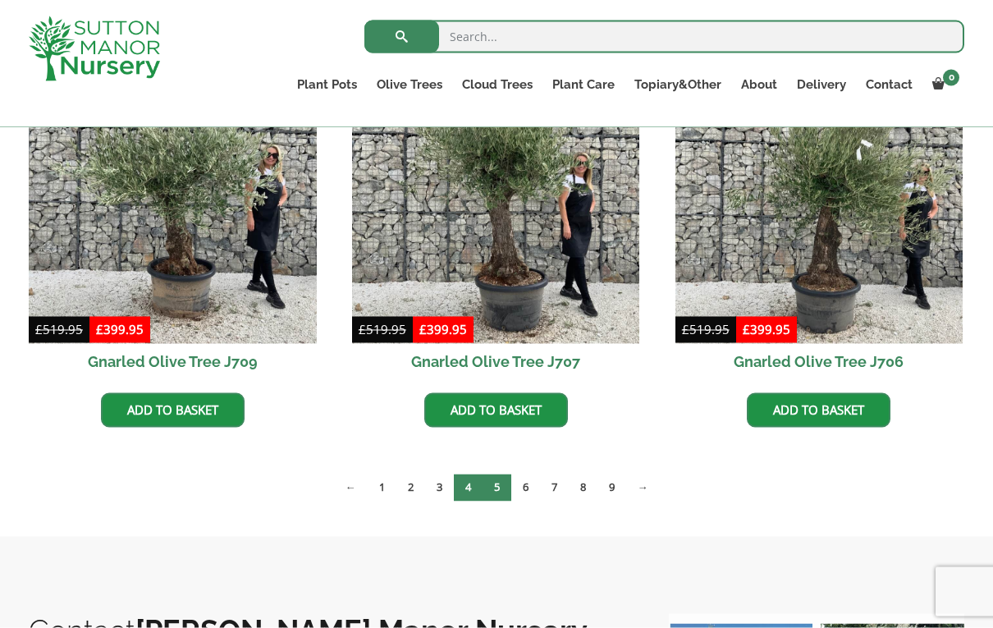
click at [498, 478] on link "5" at bounding box center [497, 487] width 29 height 27
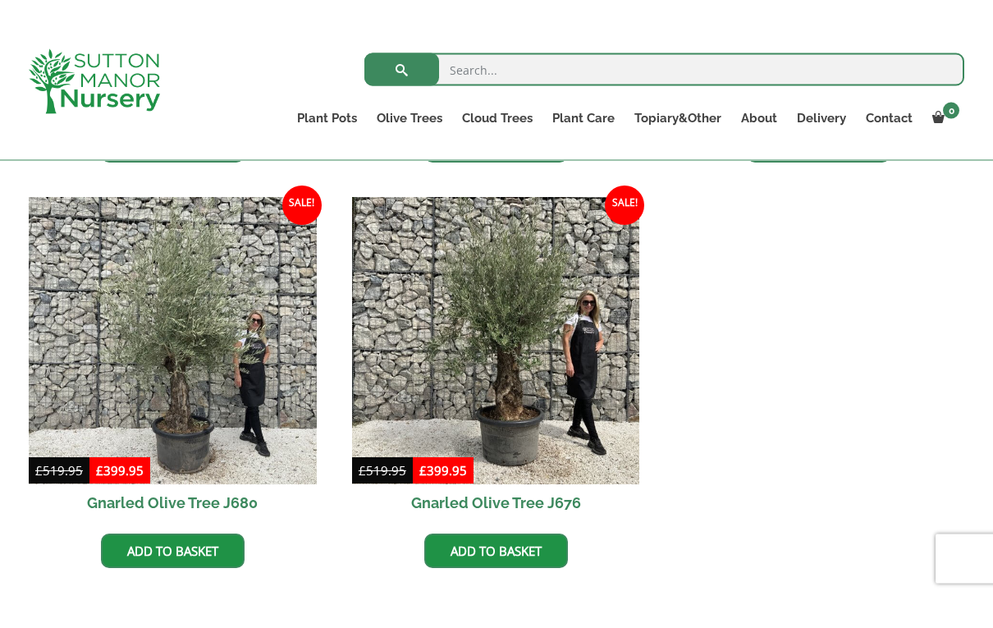
scroll to position [1536, 0]
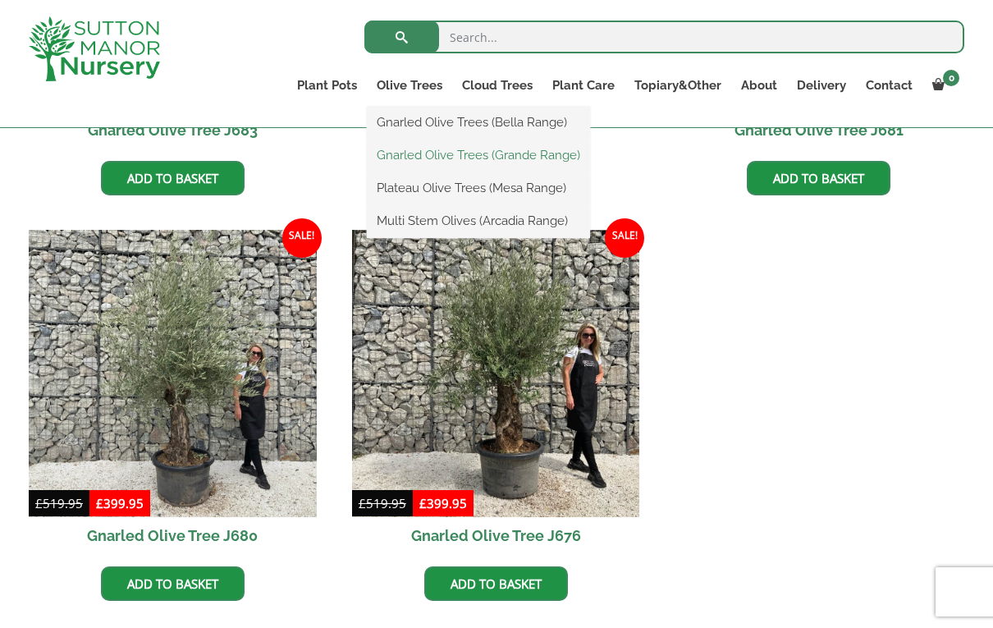
click at [557, 163] on link "Gnarled Olive Trees (Grande Range)" at bounding box center [478, 155] width 223 height 25
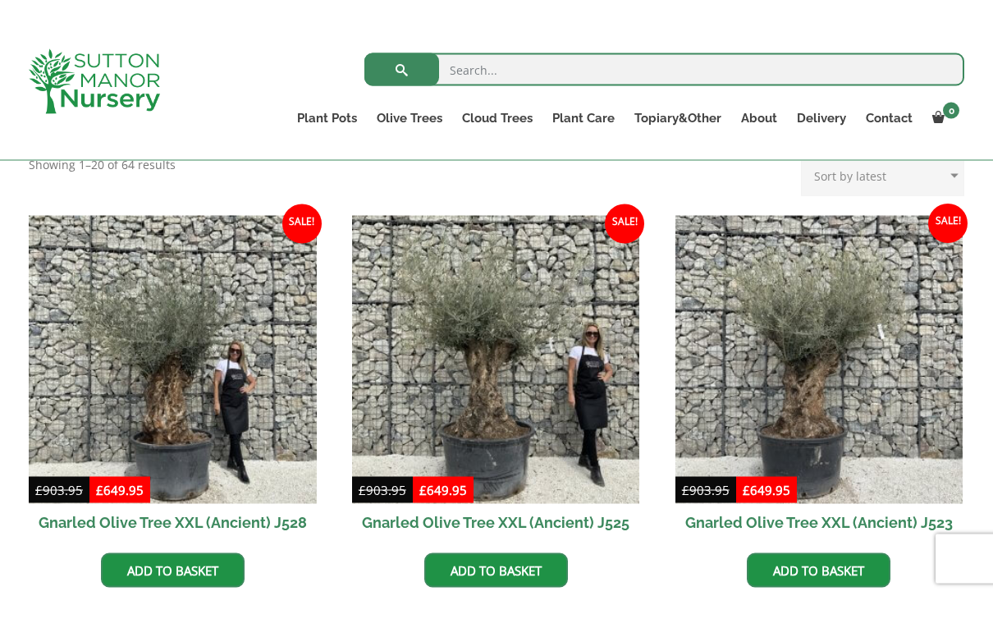
scroll to position [300, 0]
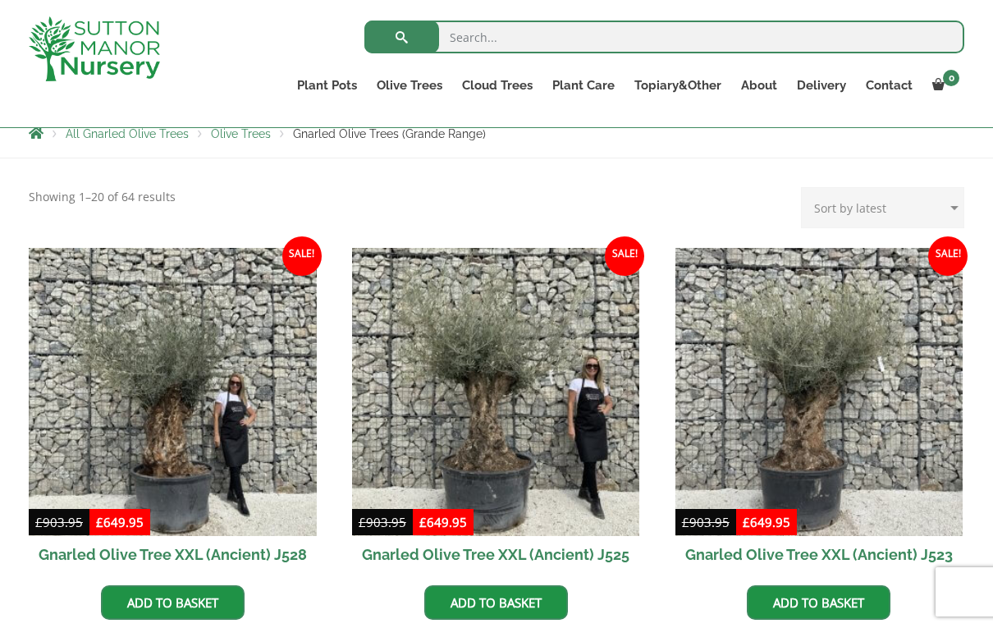
click at [949, 218] on select "Sort by popularity Sort by latest Sort by price: low to high Sort by price: hig…" at bounding box center [882, 207] width 163 height 41
select select "price-desc"
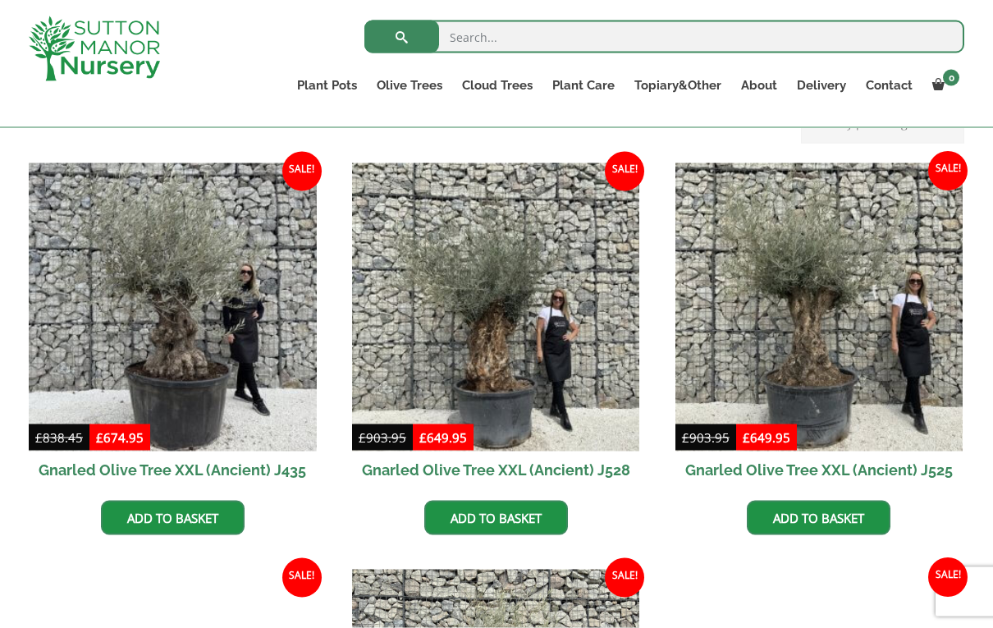
scroll to position [385, 0]
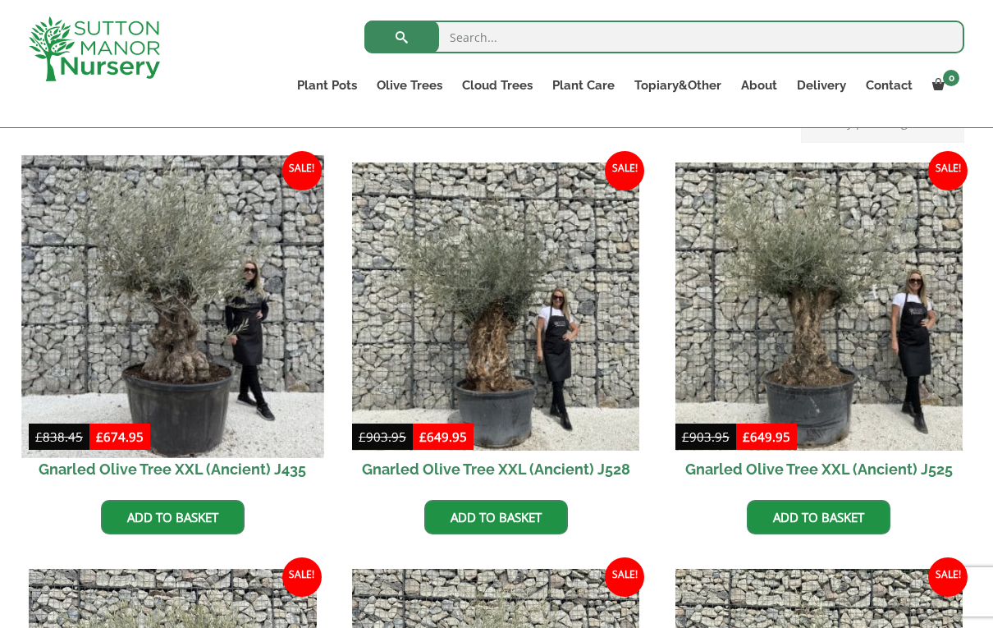
click at [240, 330] on img at bounding box center [172, 306] width 302 height 302
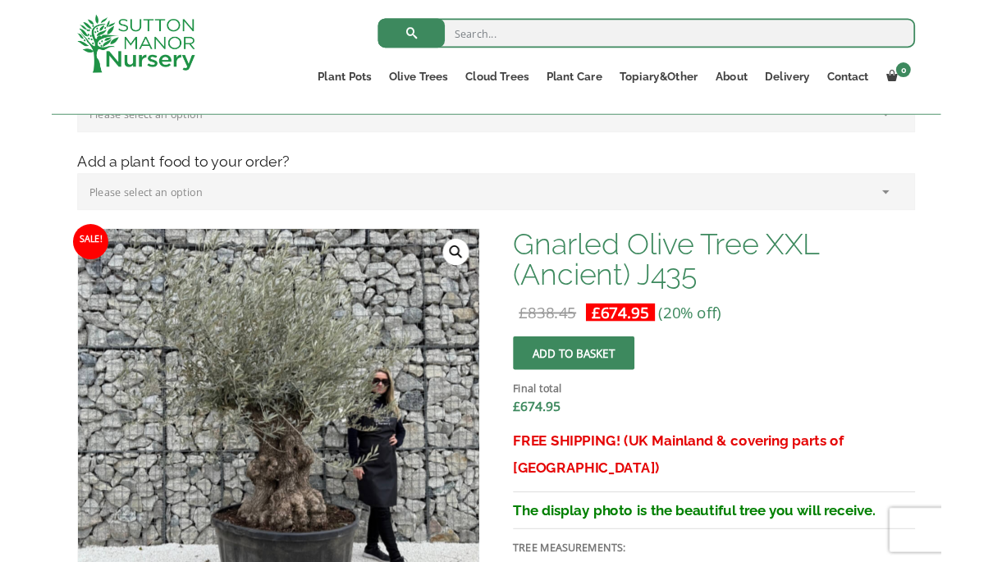
scroll to position [451, 0]
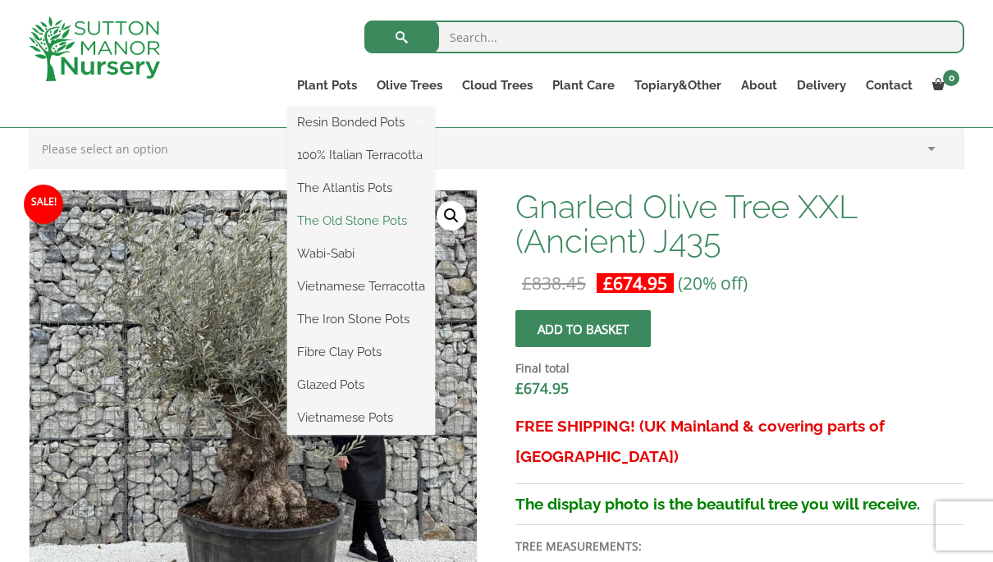
click at [317, 215] on link "The Old Stone Pots" at bounding box center [361, 220] width 148 height 25
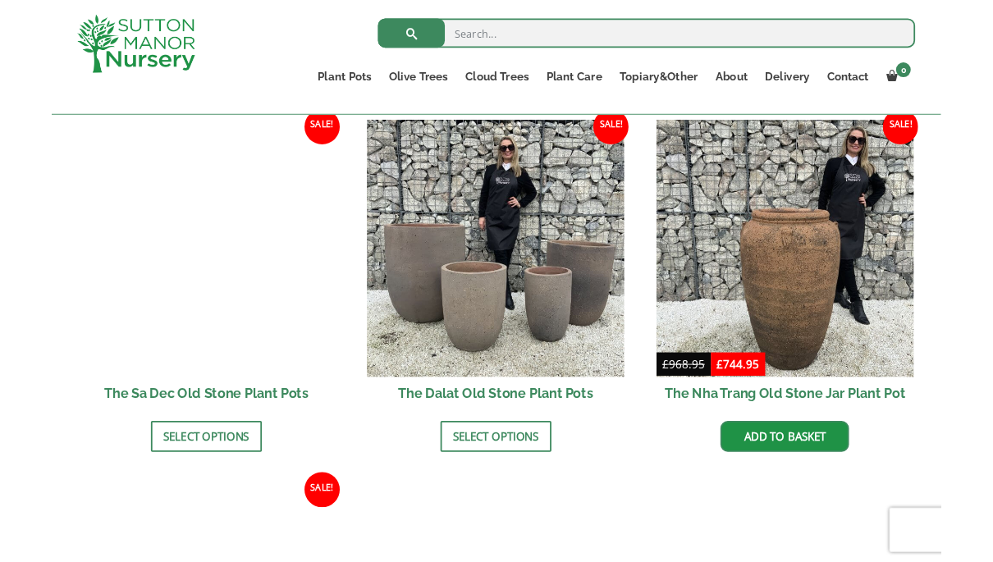
scroll to position [1065, 0]
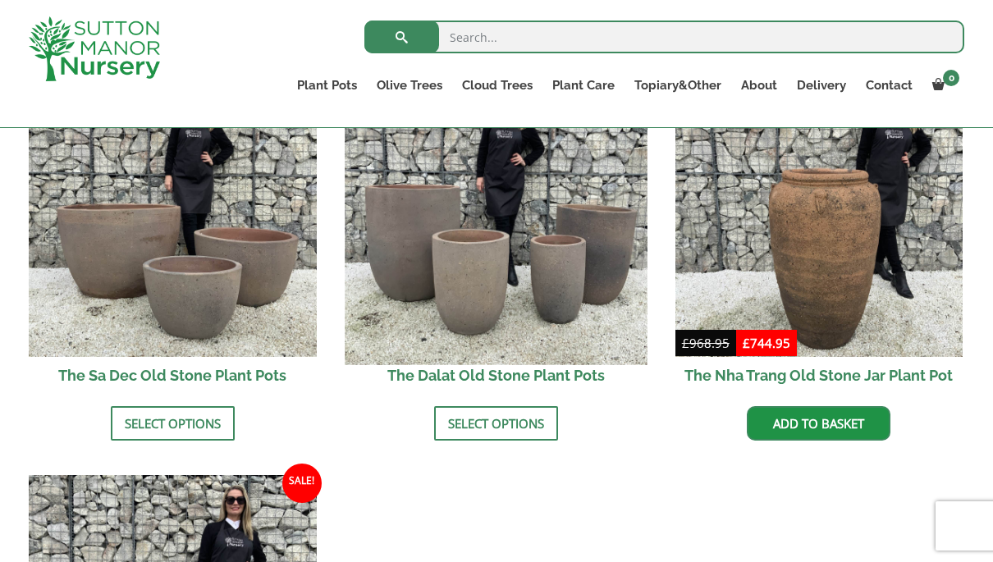
click at [437, 256] on img at bounding box center [496, 213] width 302 height 302
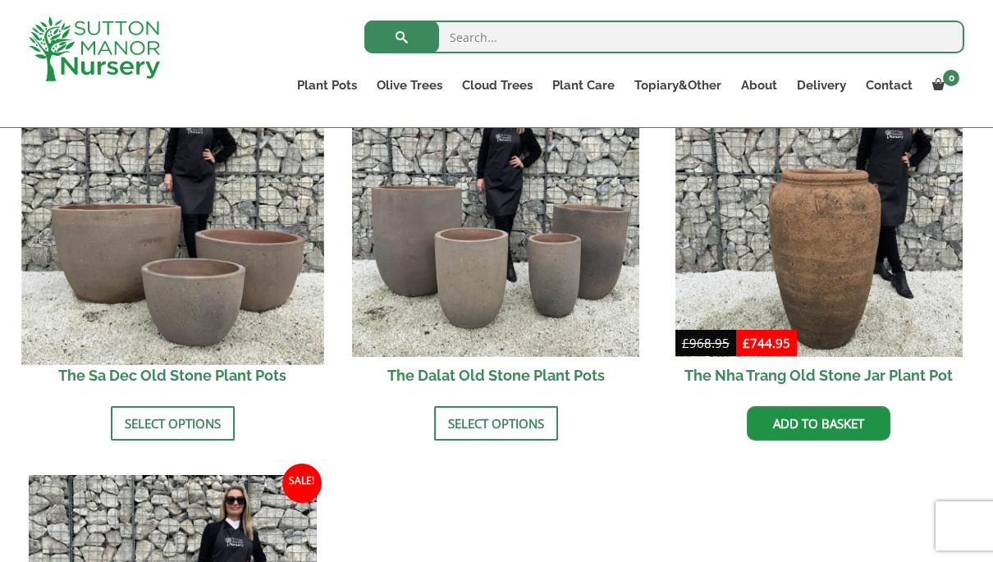
click at [81, 336] on img at bounding box center [172, 213] width 302 height 302
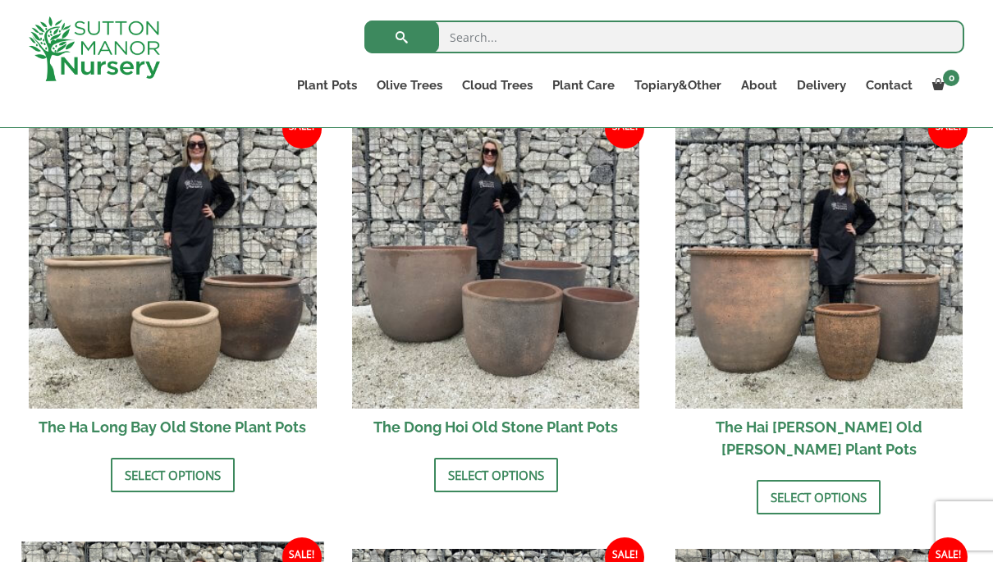
scroll to position [584, 0]
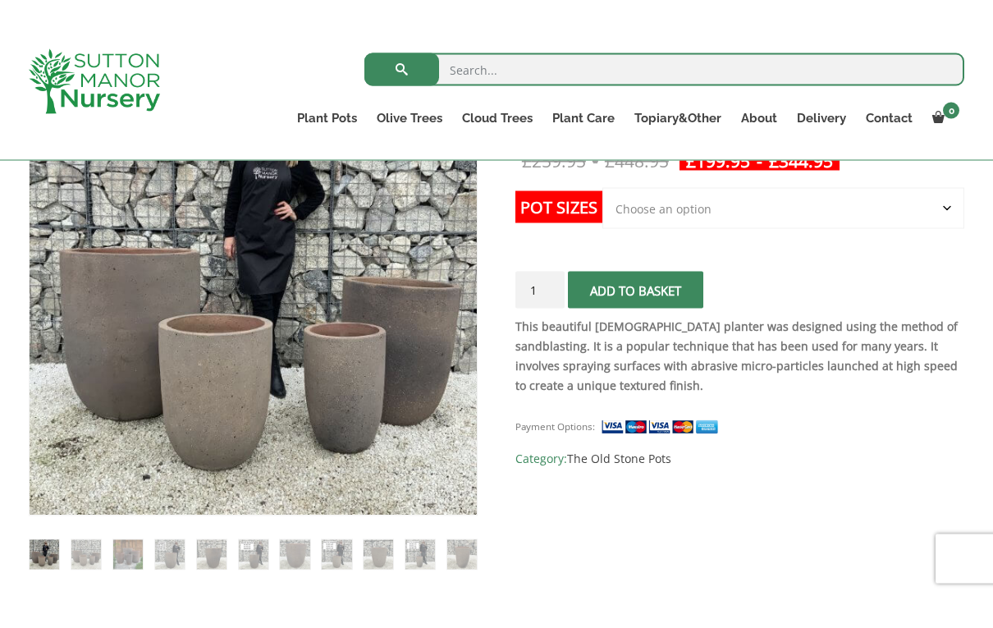
scroll to position [281, 0]
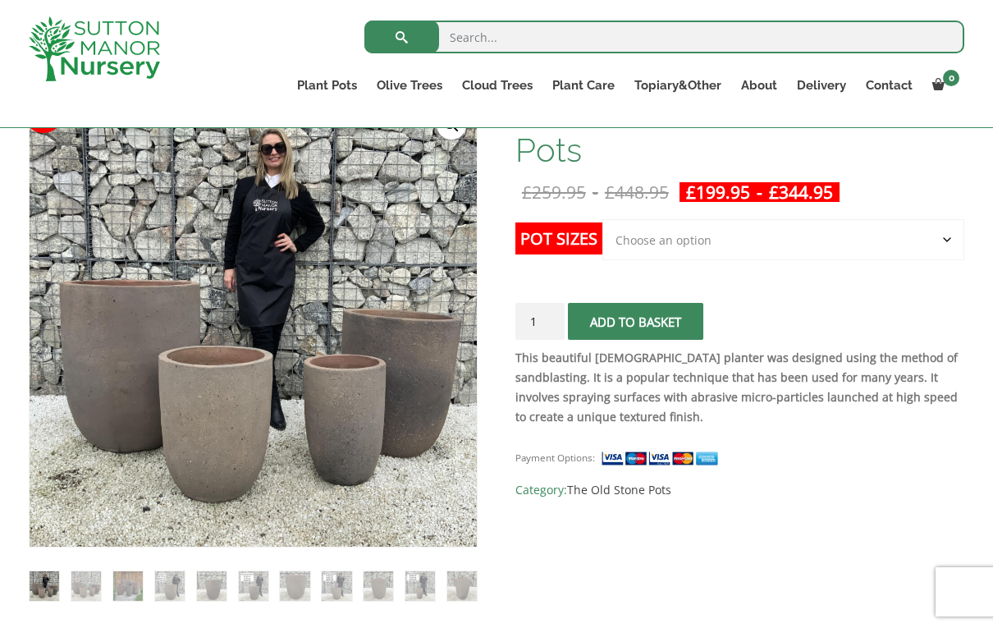
click at [648, 256] on select "Choose an option Click here to buy the 4th to Largest Pot In The Picture Click …" at bounding box center [783, 239] width 362 height 41
select select "Click here to buy the Largest pot In The Picture"
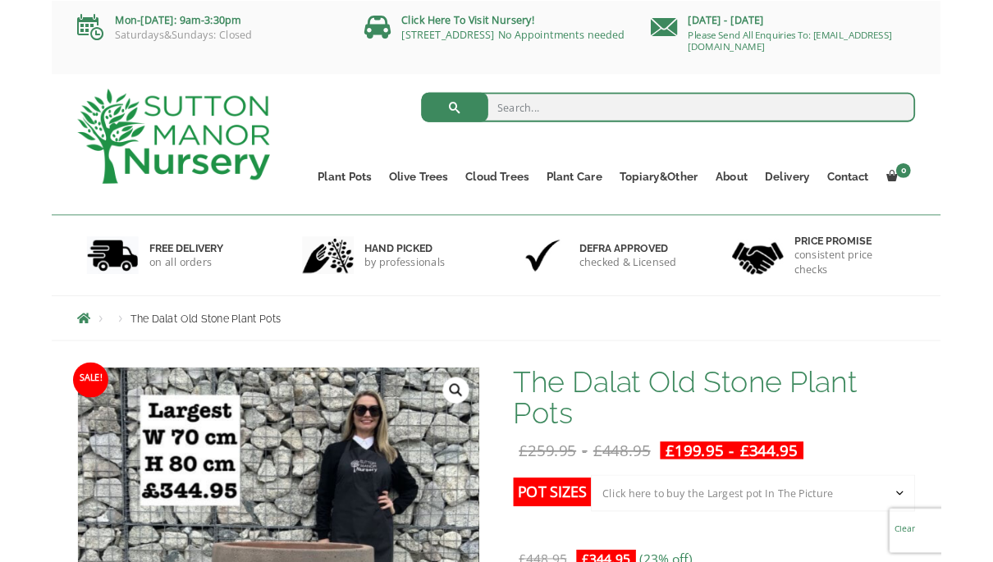
scroll to position [66, 0]
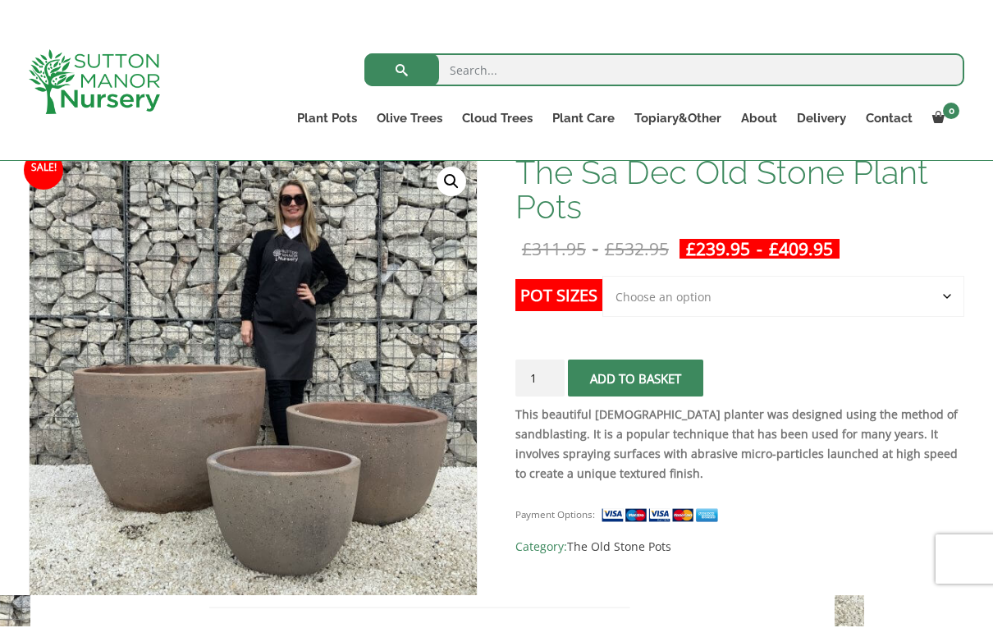
scroll to position [192, 0]
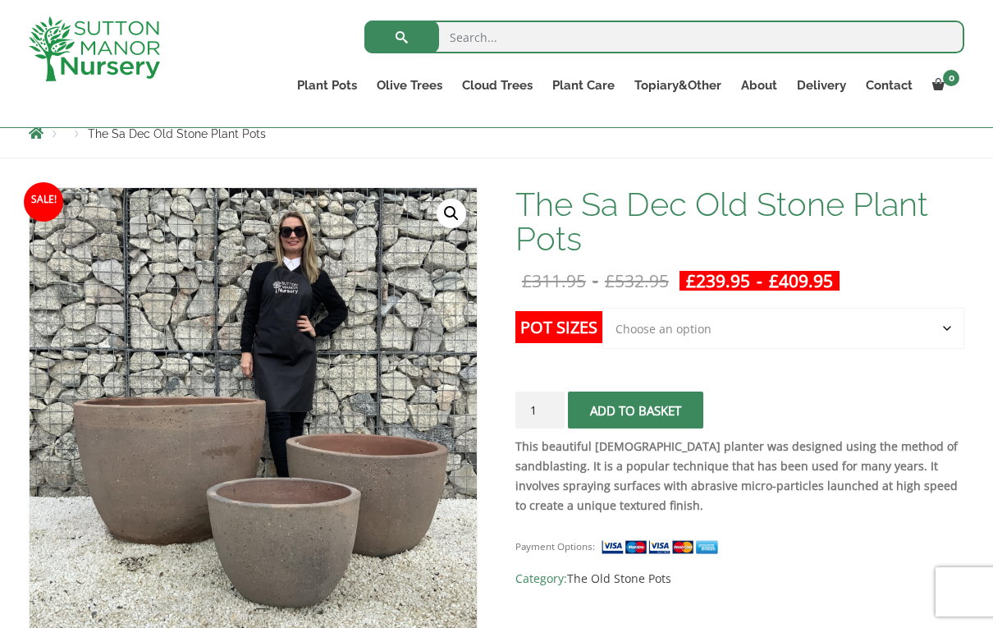
click at [642, 341] on select "Choose an option Click here to buy the 3rd to Largest Pot In The Picture Click …" at bounding box center [783, 328] width 362 height 41
select select "Click here to buy the Largest pot In The Picture"
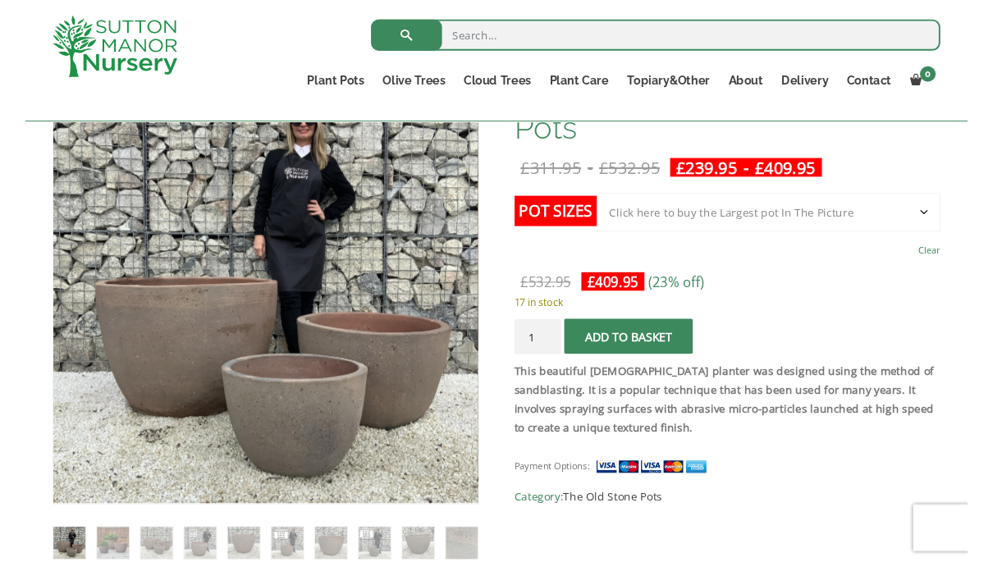
scroll to position [323, 0]
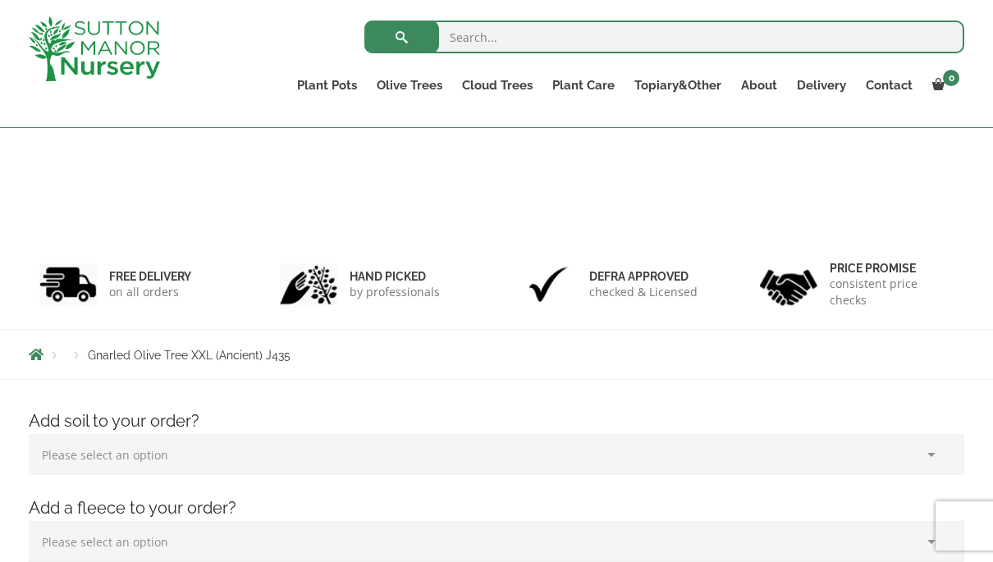
scroll to position [451, 0]
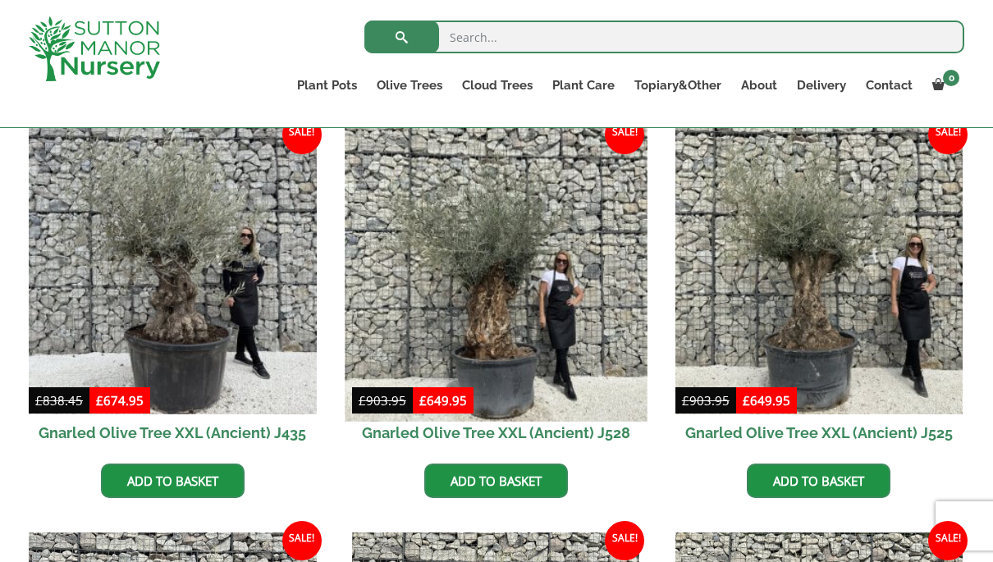
click at [483, 289] on img at bounding box center [496, 270] width 302 height 302
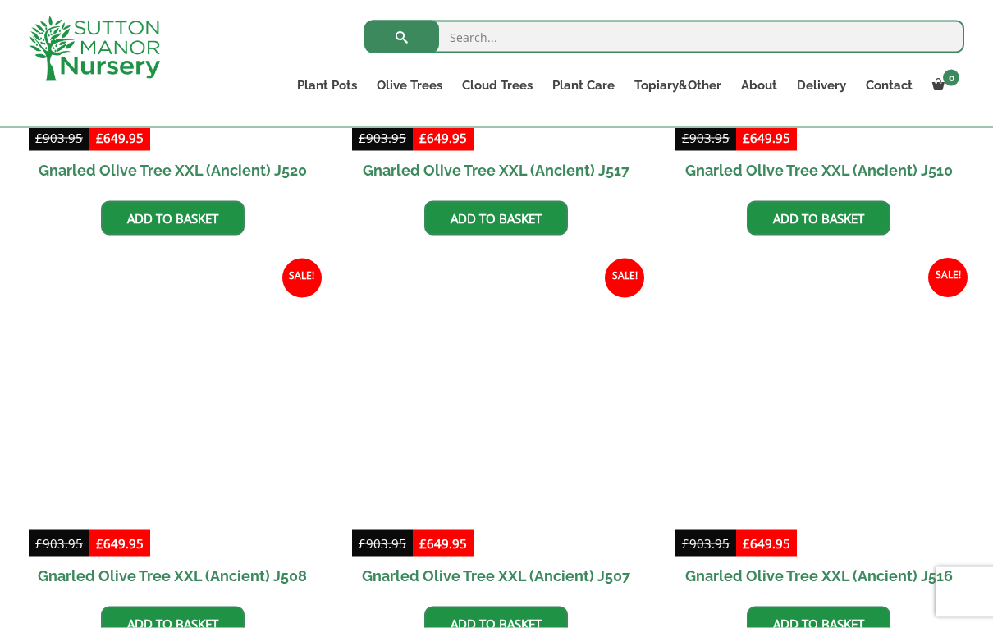
scroll to position [1505, 0]
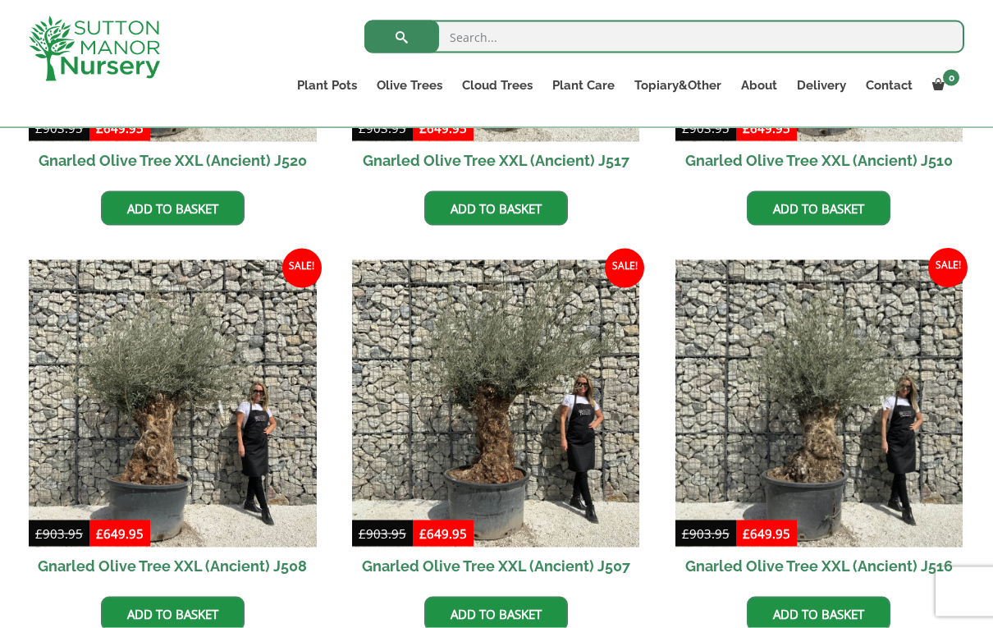
click at [594, 561] on h2 "Gnarled Olive Tree XXL (Ancient) J507" at bounding box center [496, 565] width 288 height 37
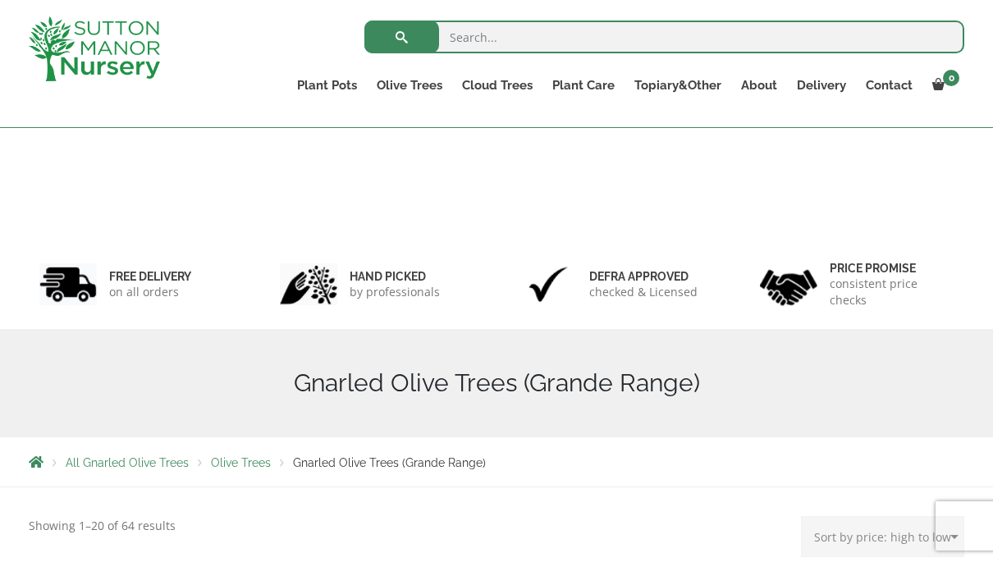
scroll to position [1572, 0]
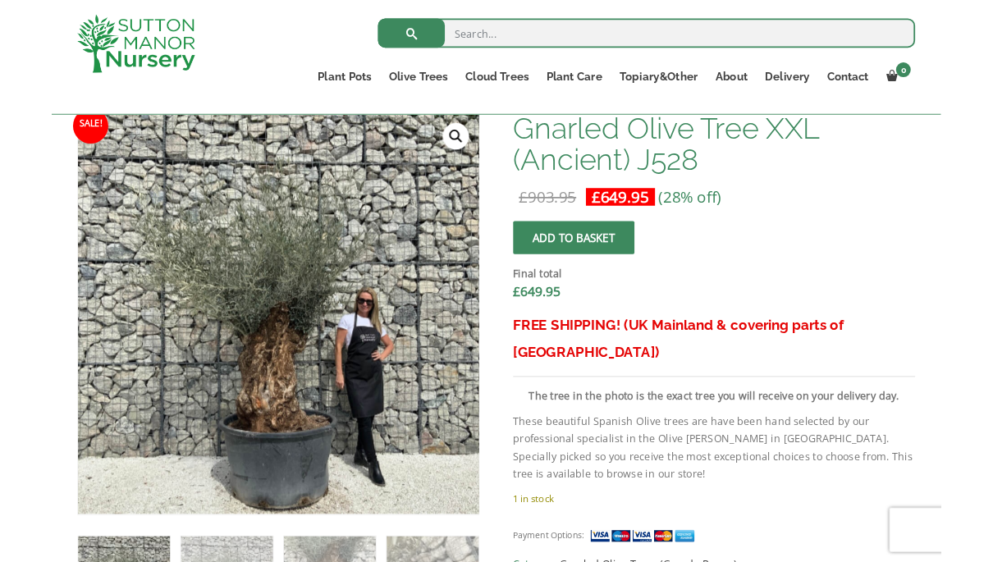
scroll to position [579, 0]
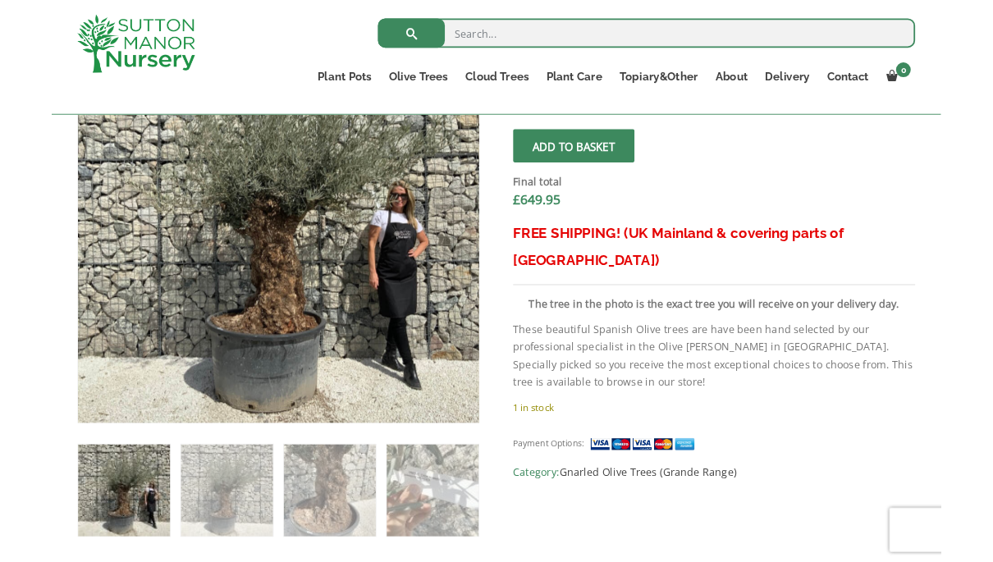
scroll to position [681, 0]
